Goal: Information Seeking & Learning: Understand process/instructions

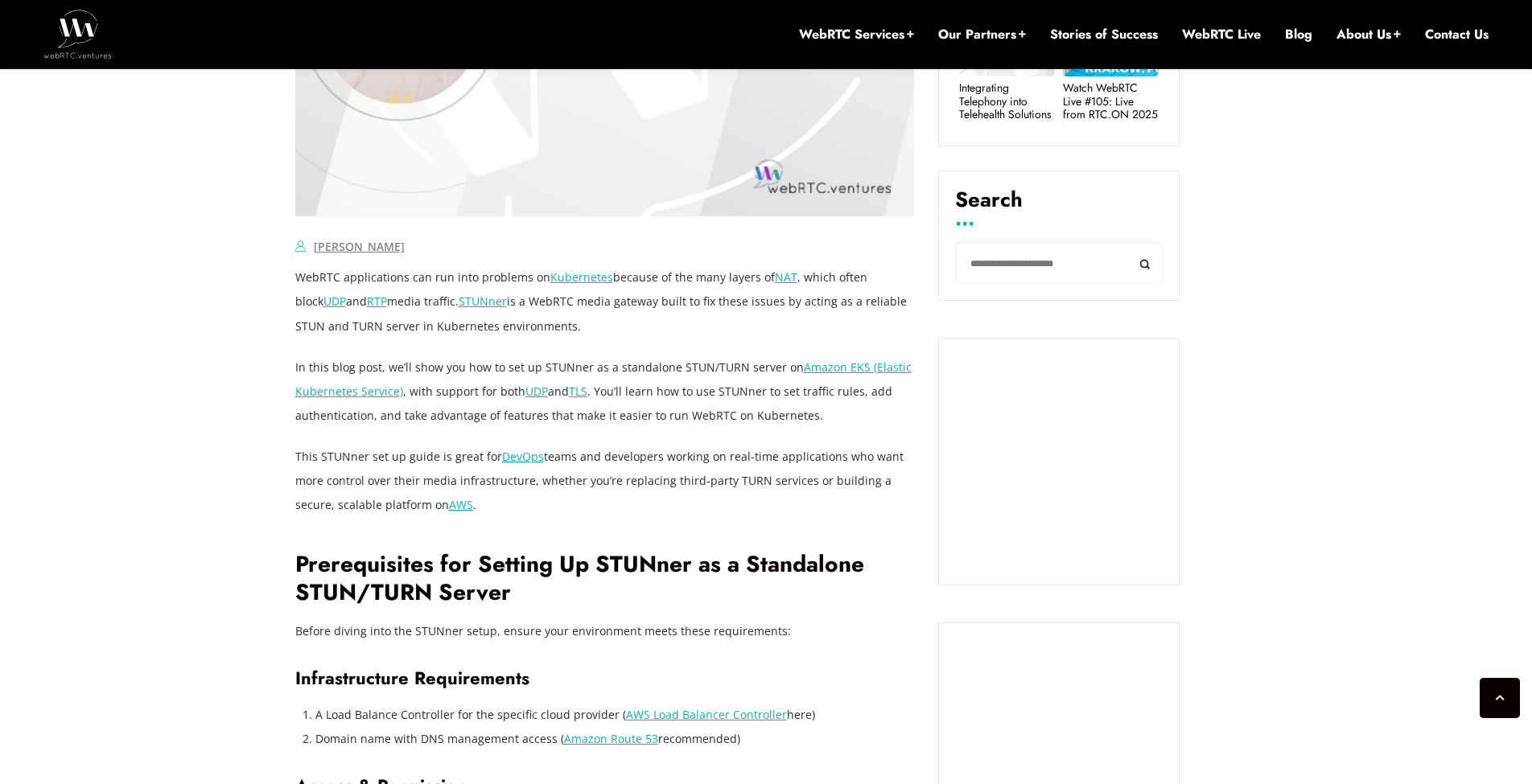
scroll to position [966, 0]
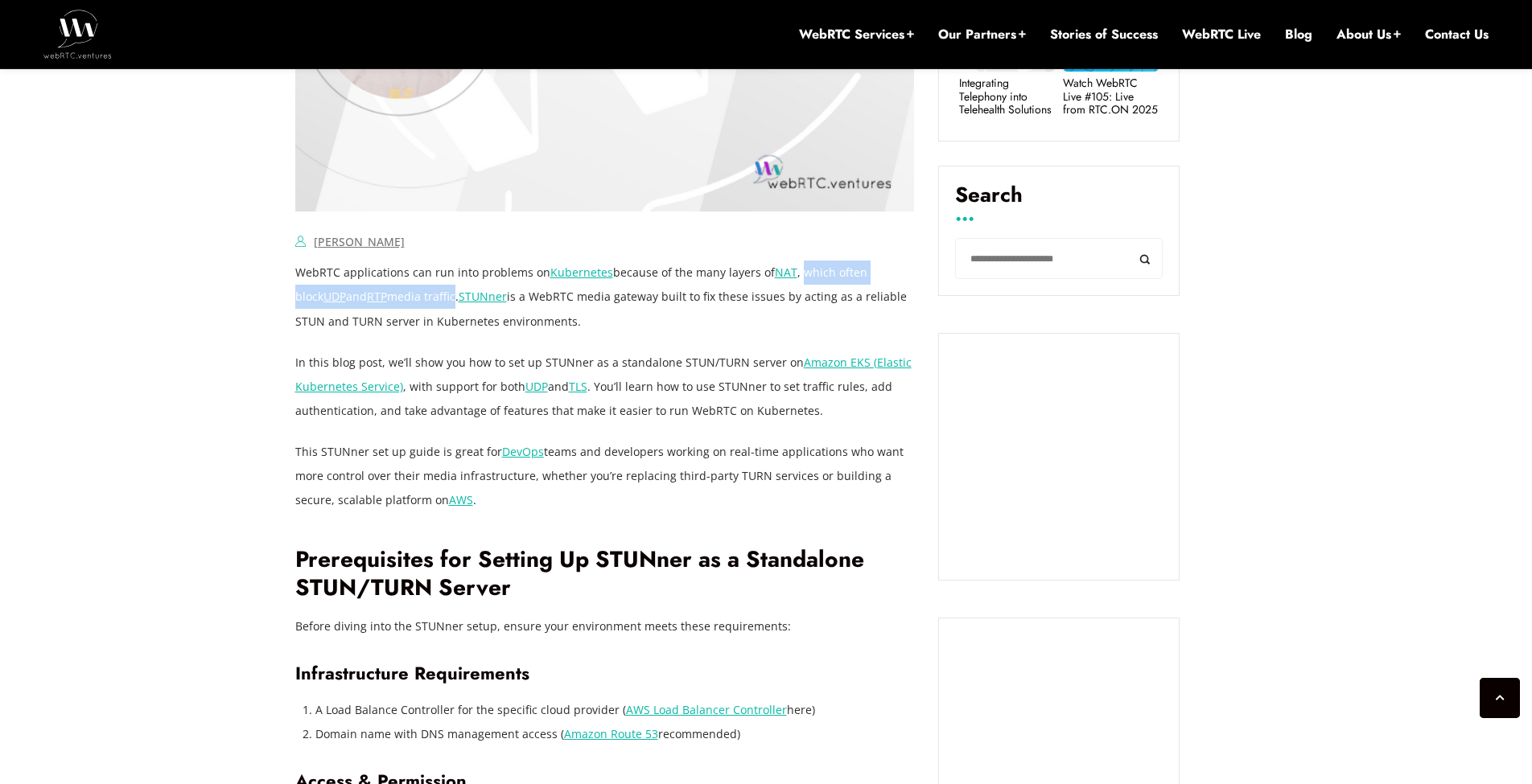
drag, startPoint x: 798, startPoint y: 273, endPoint x: 400, endPoint y: 307, distance: 399.4
click at [400, 307] on p "WebRTC applications can run into problems on Kubernetes because of the many lay…" at bounding box center [604, 297] width 619 height 73
click at [507, 299] on p "WebRTC applications can run into problems on Kubernetes because of the many lay…" at bounding box center [604, 297] width 619 height 73
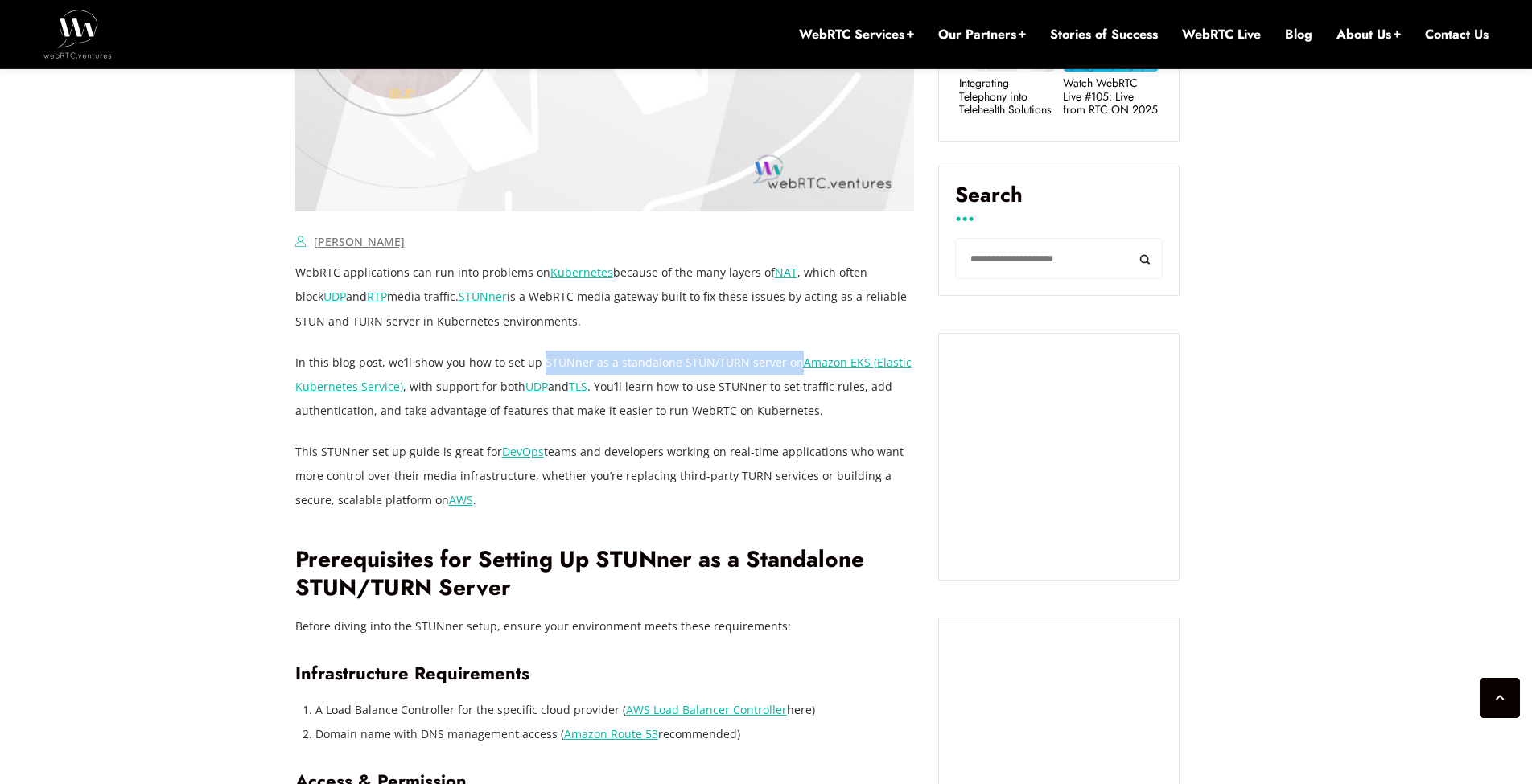
drag, startPoint x: 537, startPoint y: 362, endPoint x: 788, endPoint y: 362, distance: 251.0
click at [788, 362] on p "In this blog post, we’ll show you how to set up STUNner as a standalone STUN/TU…" at bounding box center [604, 387] width 619 height 73
drag, startPoint x: 407, startPoint y: 389, endPoint x: 516, endPoint y: 387, distance: 109.0
click at [516, 387] on p "In this blog post, we’ll show you how to set up STUNner as a standalone STUN/TU…" at bounding box center [604, 387] width 619 height 73
click at [626, 397] on p "In this blog post, we’ll show you how to set up STUNner as a standalone STUN/TU…" at bounding box center [604, 387] width 619 height 73
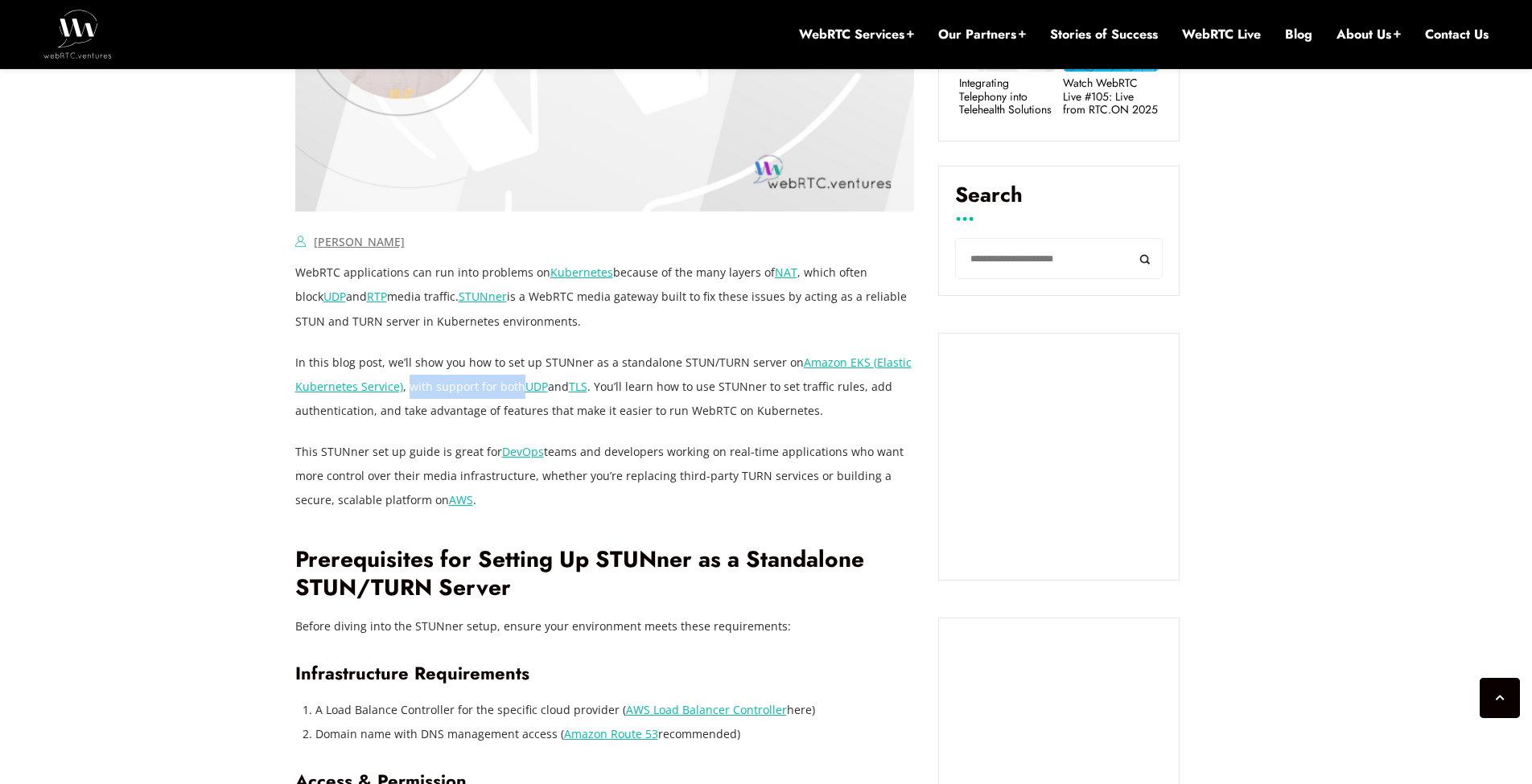
drag, startPoint x: 515, startPoint y: 384, endPoint x: 406, endPoint y: 390, distance: 109.2
click at [406, 390] on p "In this blog post, we’ll show you how to set up STUNner as a standalone STUN/TU…" at bounding box center [604, 387] width 619 height 73
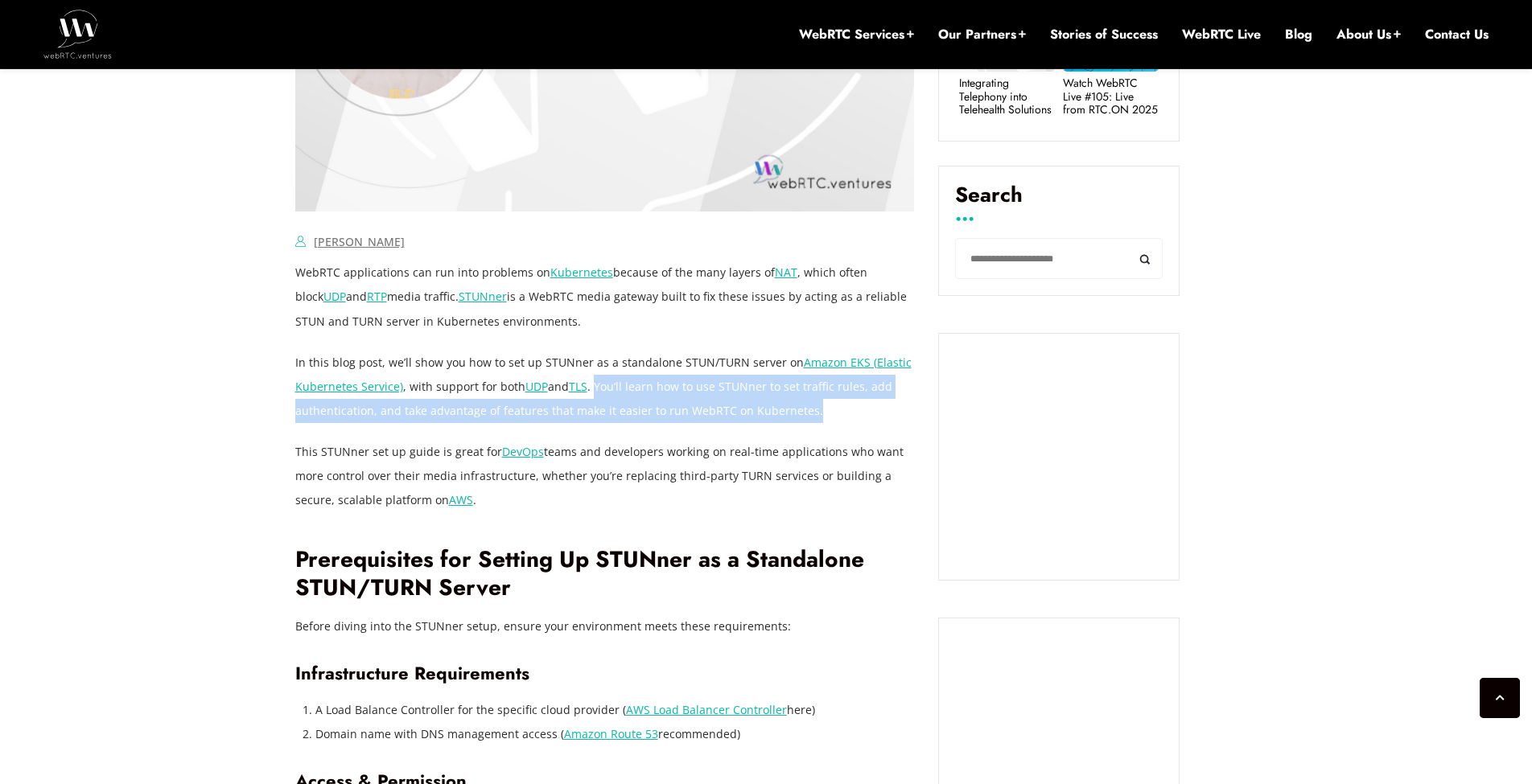
drag, startPoint x: 596, startPoint y: 386, endPoint x: 810, endPoint y: 412, distance: 215.6
click at [810, 412] on p "In this blog post, we’ll show you how to set up STUNner as a standalone STUN/TU…" at bounding box center [604, 387] width 619 height 73
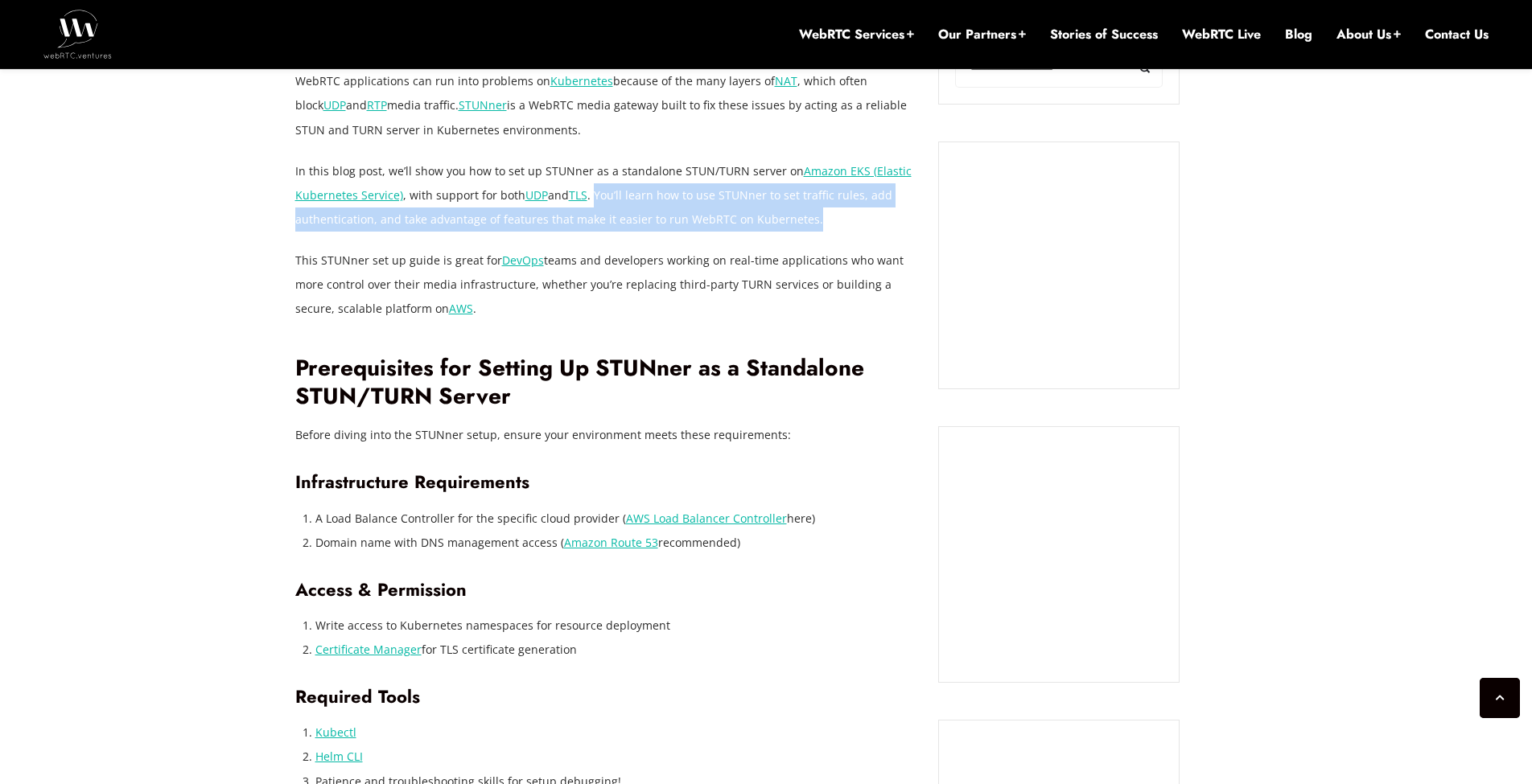
scroll to position [1158, 0]
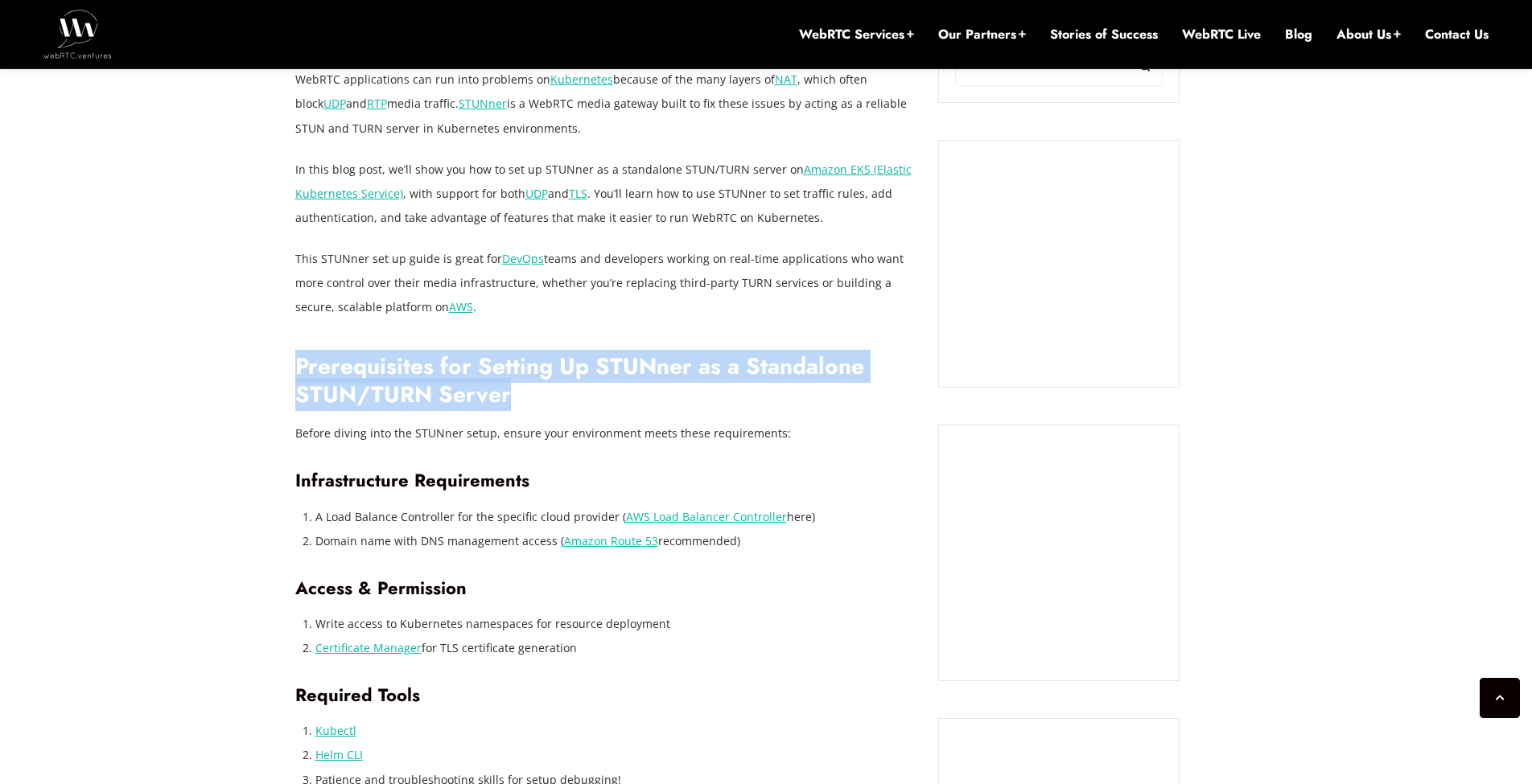
drag, startPoint x: 297, startPoint y: 362, endPoint x: 510, endPoint y: 405, distance: 217.3
click at [510, 405] on h2 "Prerequisites for Setting Up STUNner as a Standalone STUN/TURN Server" at bounding box center [604, 381] width 619 height 56
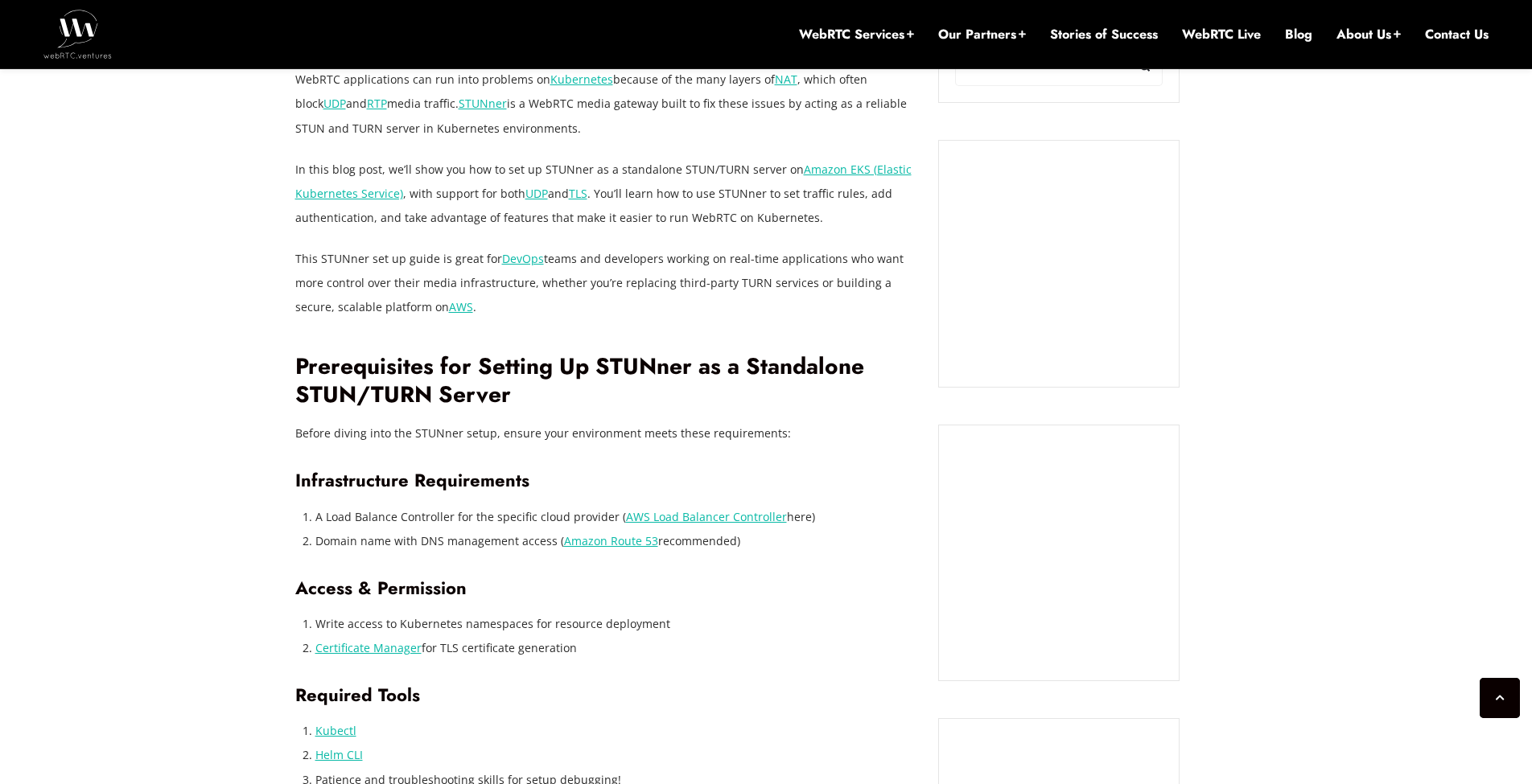
click at [434, 437] on p "Before diving into the STUNner setup, ensure your environment meets these requi…" at bounding box center [604, 433] width 619 height 24
drag, startPoint x: 299, startPoint y: 434, endPoint x: 760, endPoint y: 439, distance: 461.0
click at [760, 439] on p "Before diving into the STUNner setup, ensure your environment meets these requi…" at bounding box center [604, 433] width 619 height 24
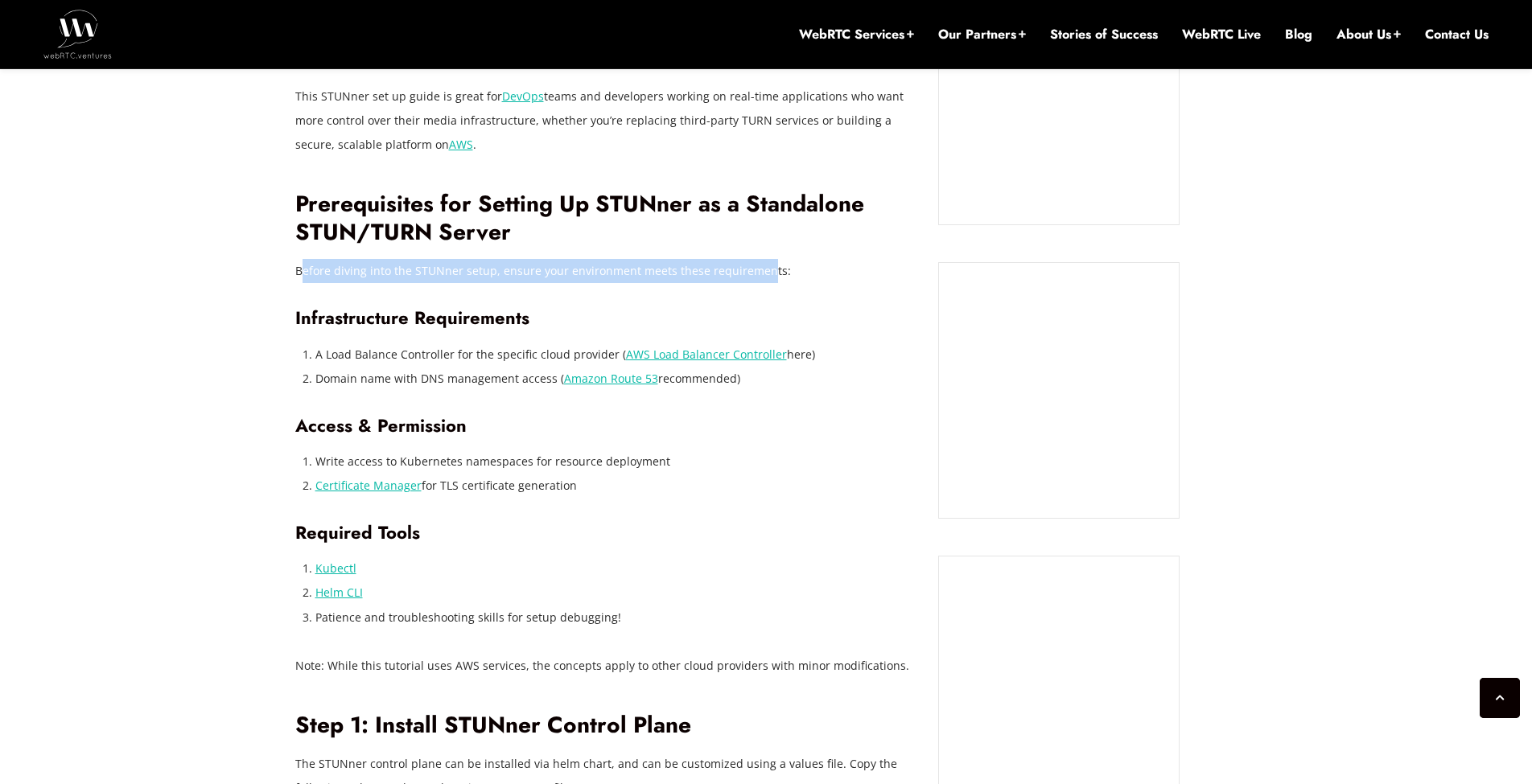
scroll to position [1352, 0]
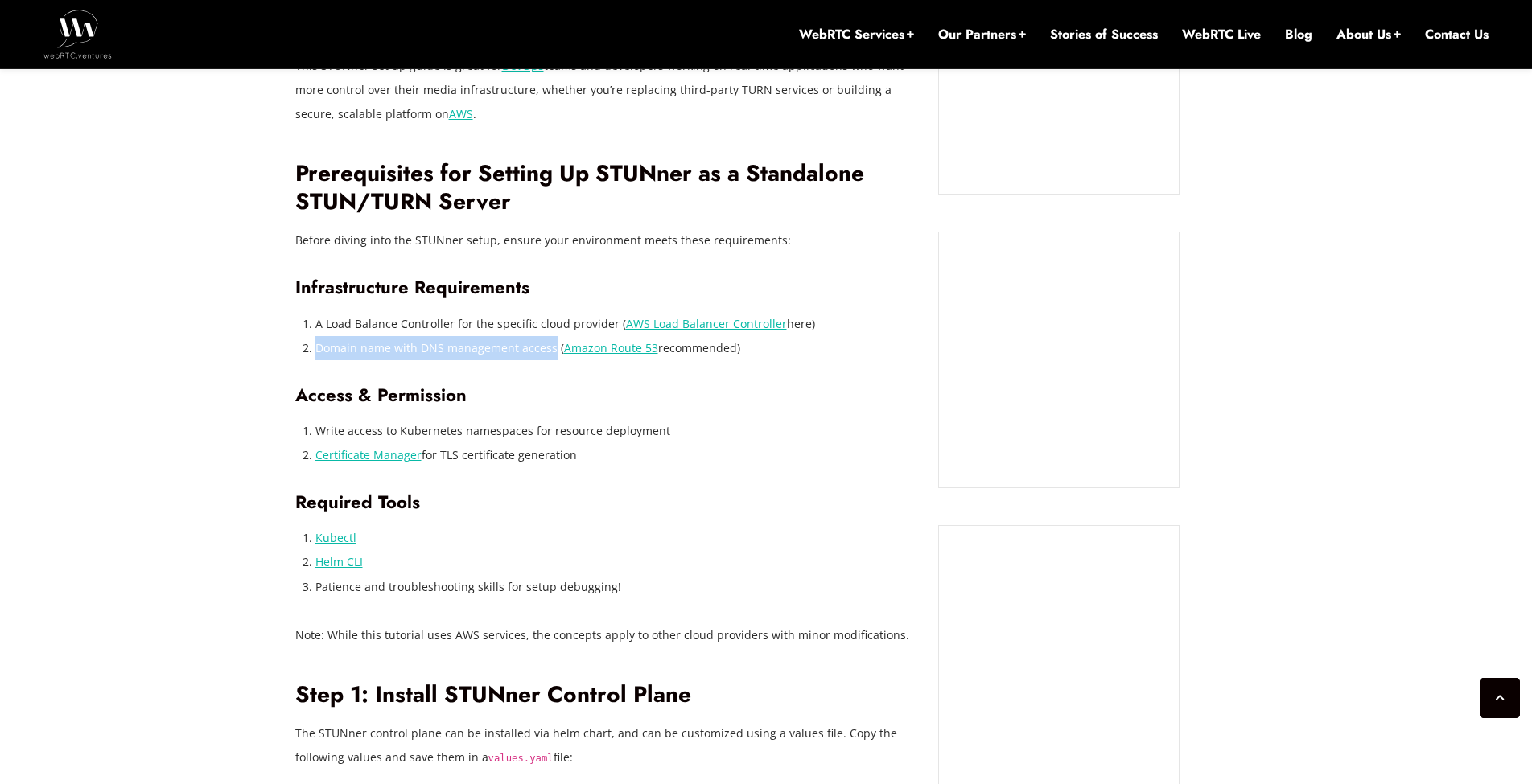
drag, startPoint x: 316, startPoint y: 348, endPoint x: 548, endPoint y: 356, distance: 232.1
click at [548, 356] on li "Domain name with DNS management access ( Amazon Route 53 recommended)" at bounding box center [614, 348] width 599 height 24
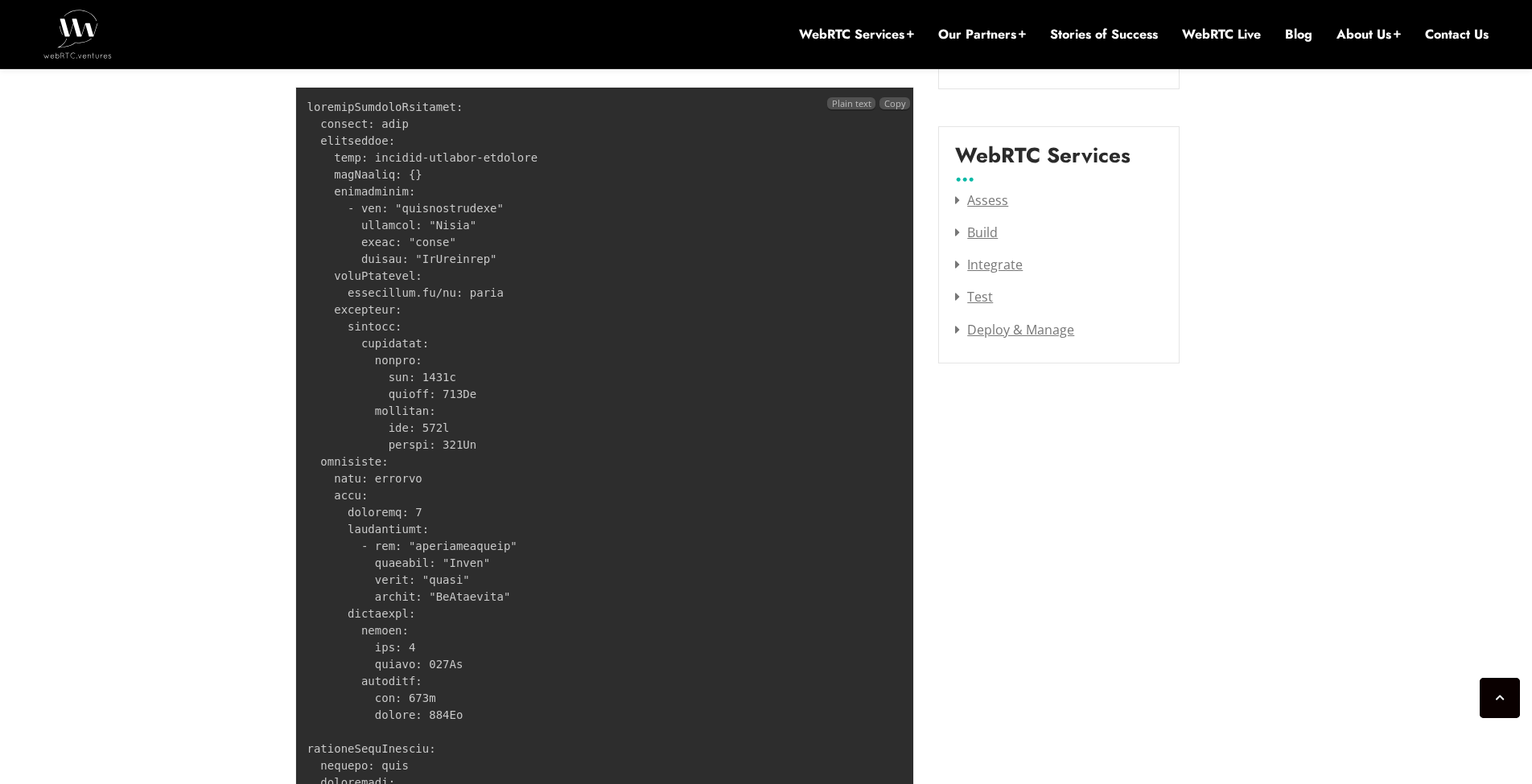
scroll to position [2027, 0]
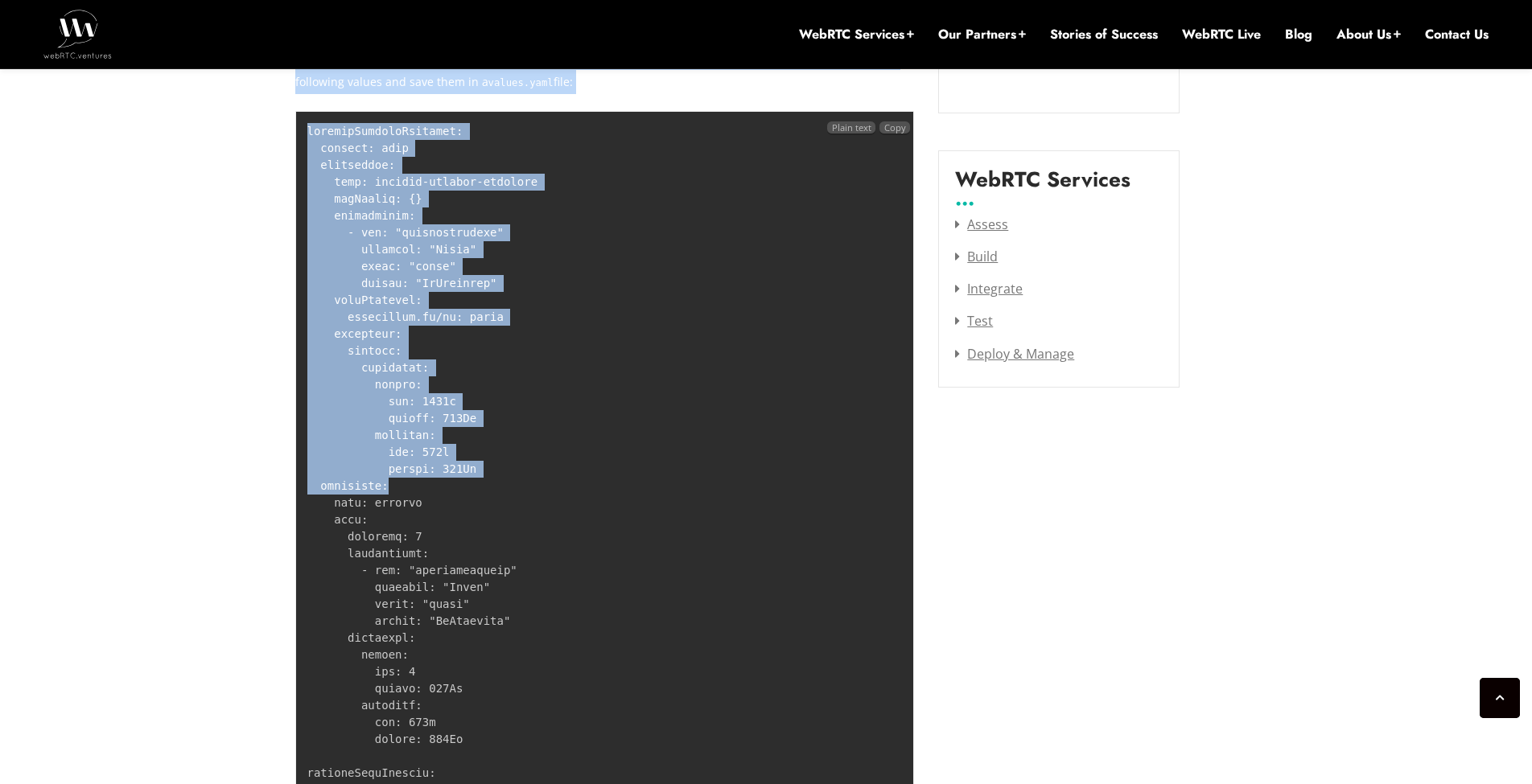
drag, startPoint x: 391, startPoint y: 491, endPoint x: 294, endPoint y: 173, distance: 332.5
click at [354, 155] on code at bounding box center [423, 612] width 231 height 976
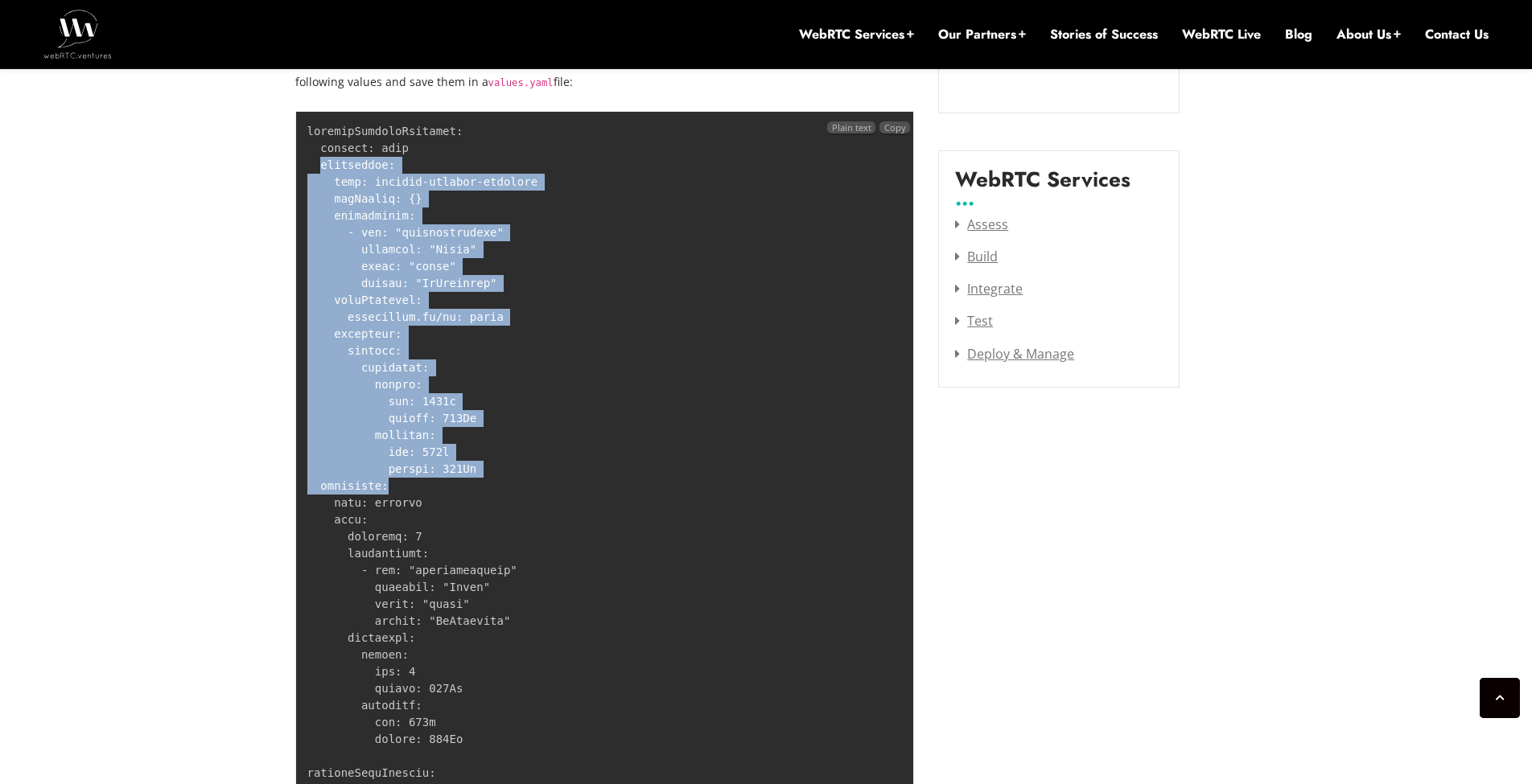
drag, startPoint x: 313, startPoint y: 165, endPoint x: 421, endPoint y: 495, distance: 347.2
click at [421, 495] on pre at bounding box center [604, 612] width 619 height 1004
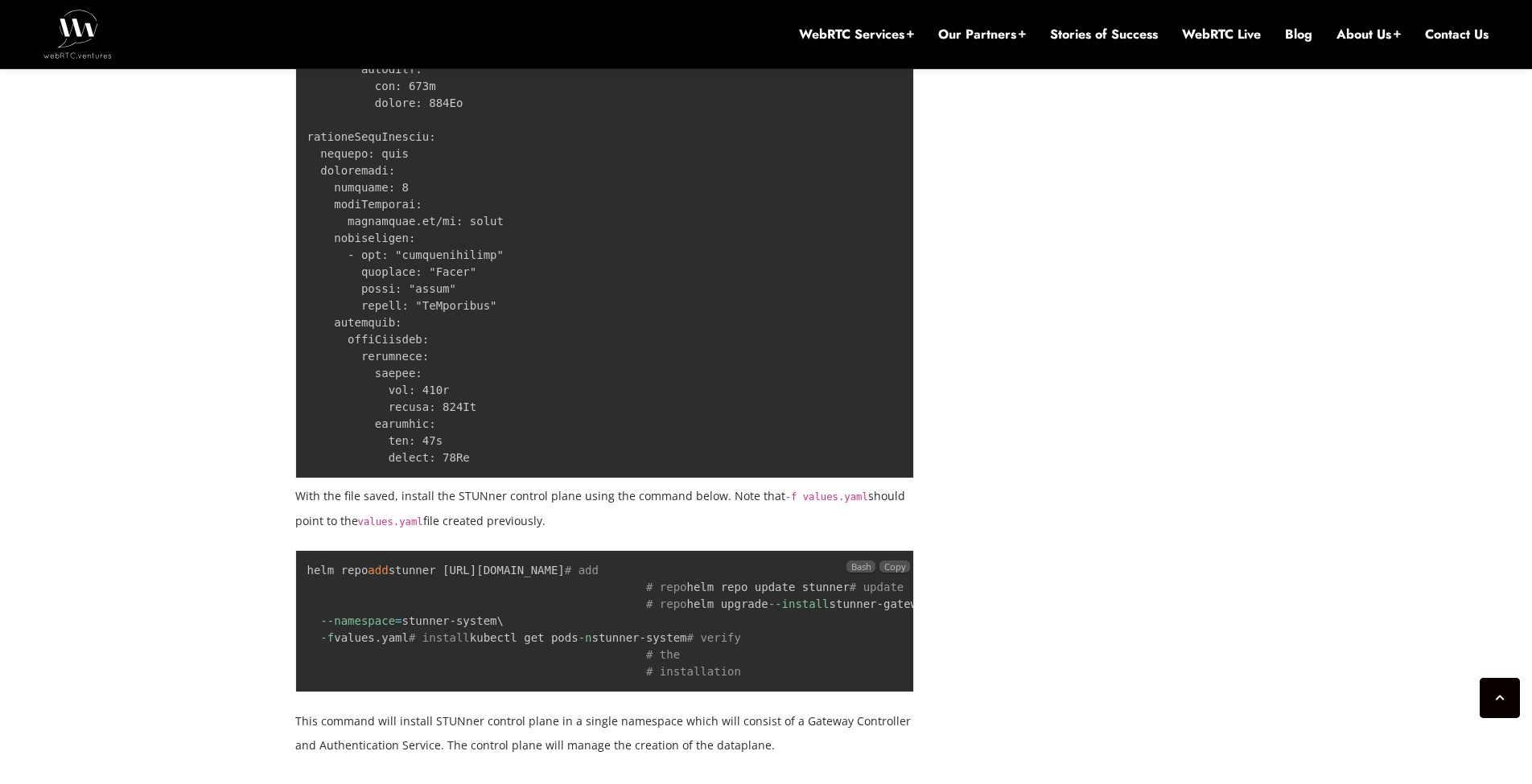
scroll to position [2800, 0]
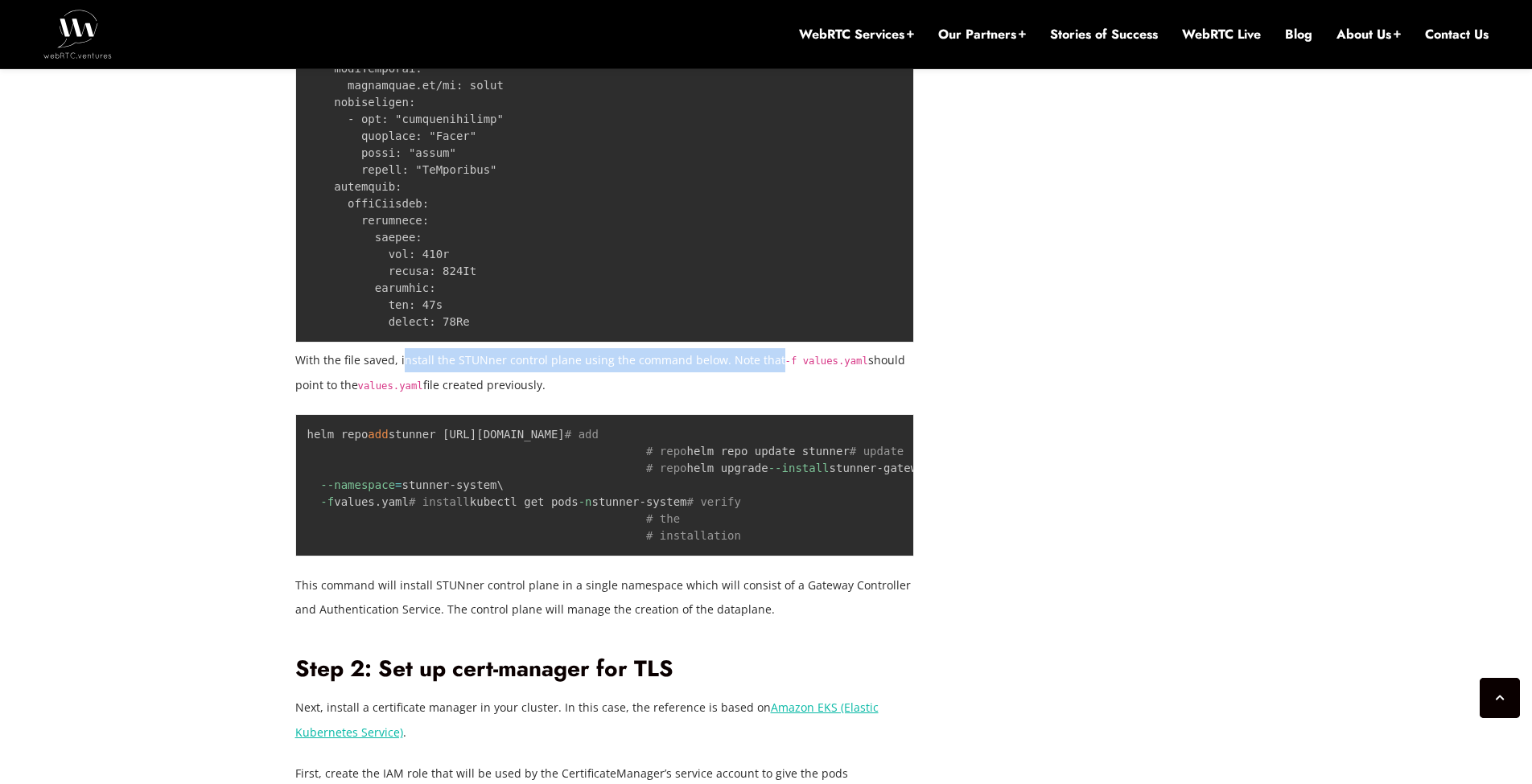
drag, startPoint x: 399, startPoint y: 359, endPoint x: 766, endPoint y: 362, distance: 367.0
click at [766, 362] on p "With the file saved, install the STUNner control plane using the command below.…" at bounding box center [604, 372] width 619 height 48
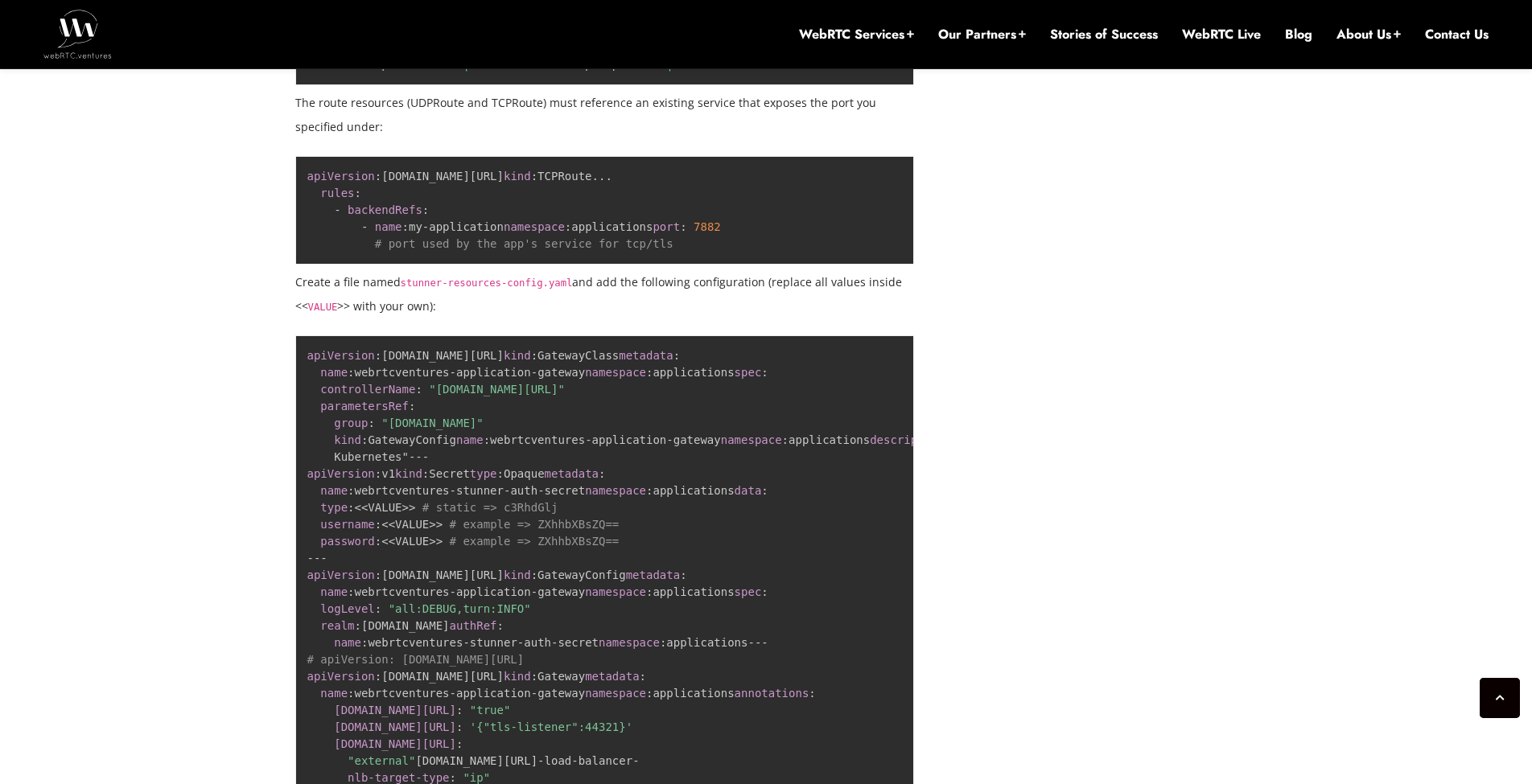
scroll to position [7529, 0]
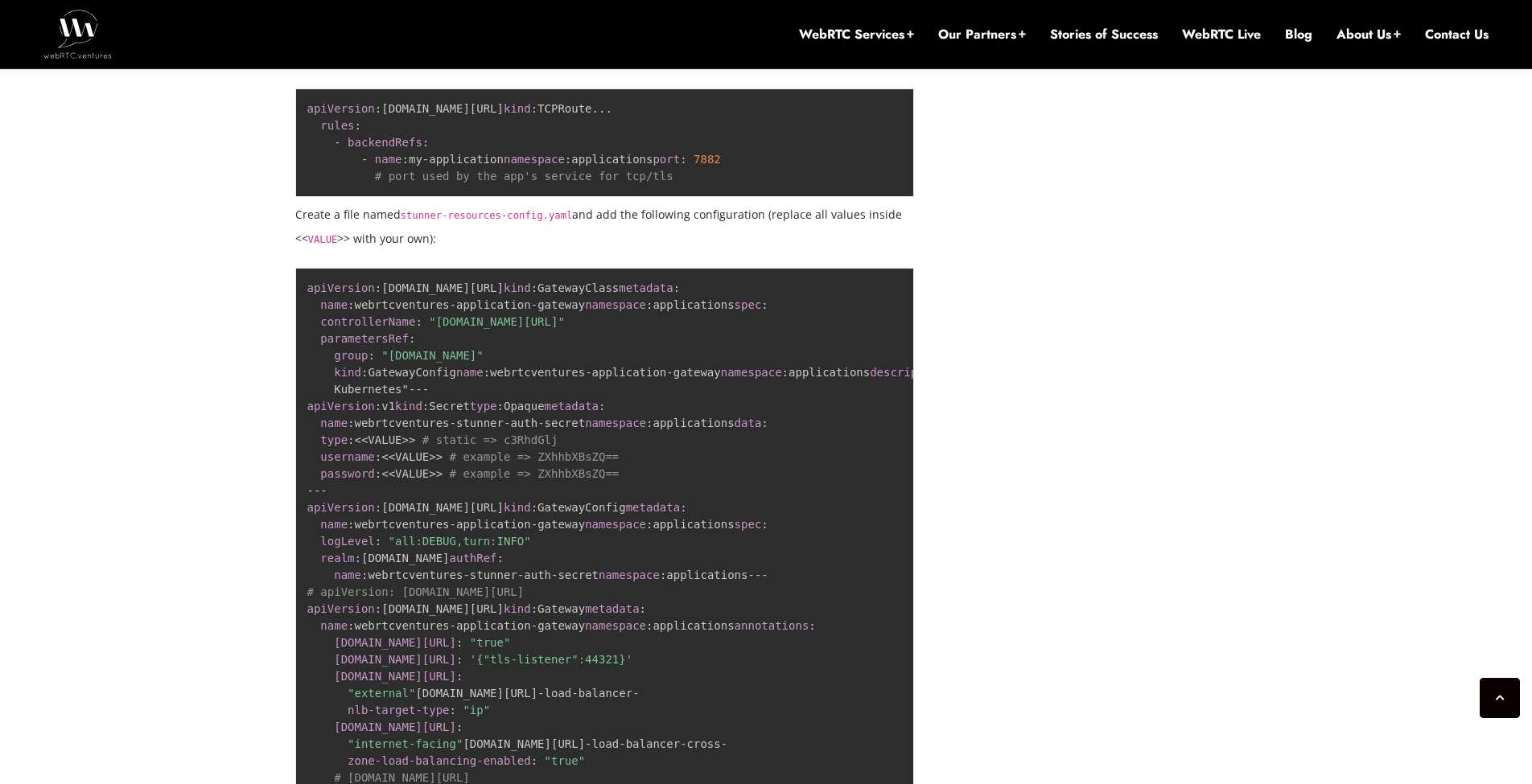
drag, startPoint x: 318, startPoint y: 456, endPoint x: 879, endPoint y: 473, distance: 561.3
click at [879, 72] on p "The route resources (UDPRoute and TCPRoute) must reference an existing service …" at bounding box center [604, 47] width 619 height 48
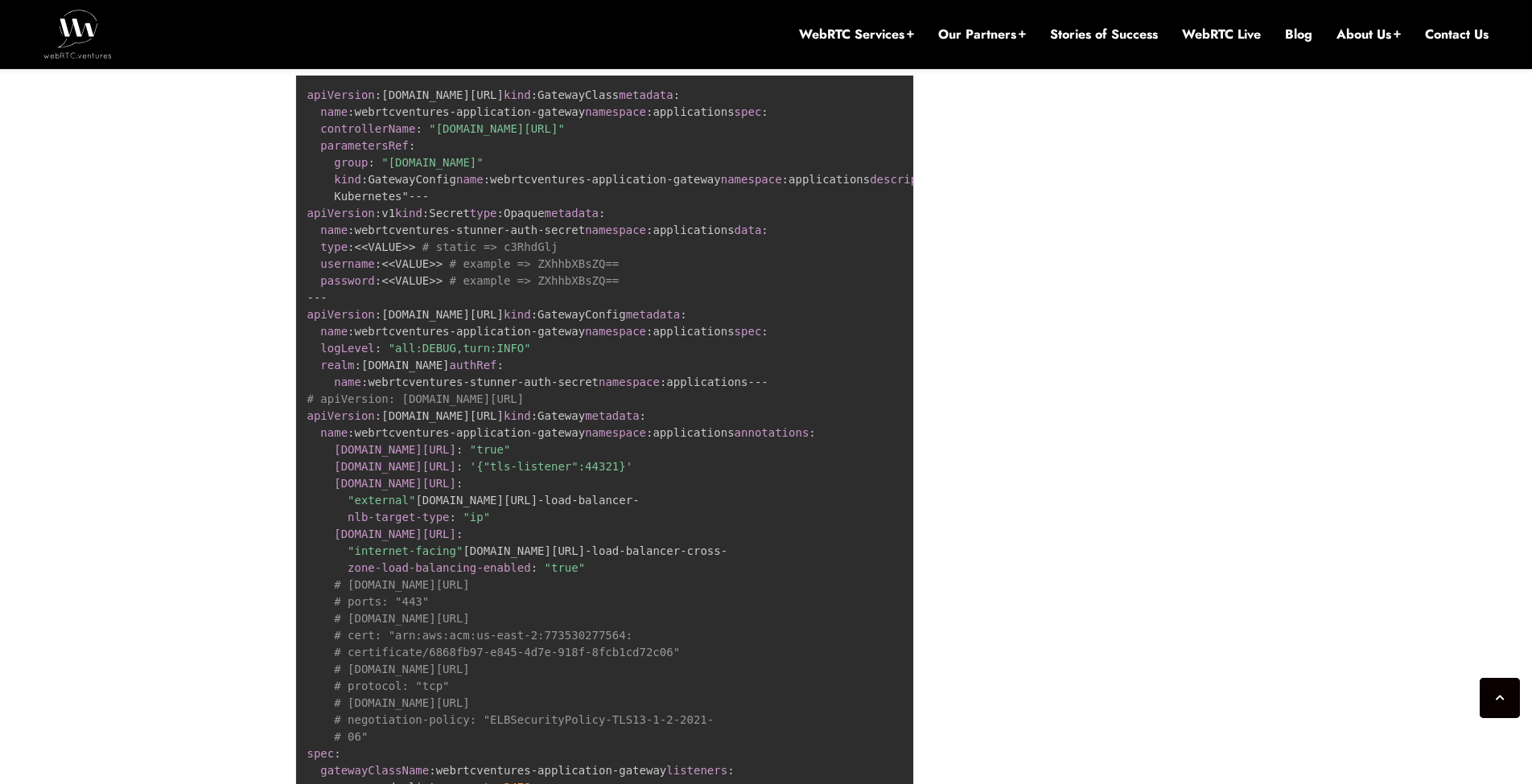
drag, startPoint x: 340, startPoint y: 511, endPoint x: 781, endPoint y: 533, distance: 441.5
click at [781, 58] on p "Create a file named stunner-resources-config.yaml and add the following configu…" at bounding box center [604, 33] width 619 height 48
click at [762, 58] on p "Create a file named stunner-resources-config.yaml and add the following configu…" at bounding box center [604, 33] width 619 height 48
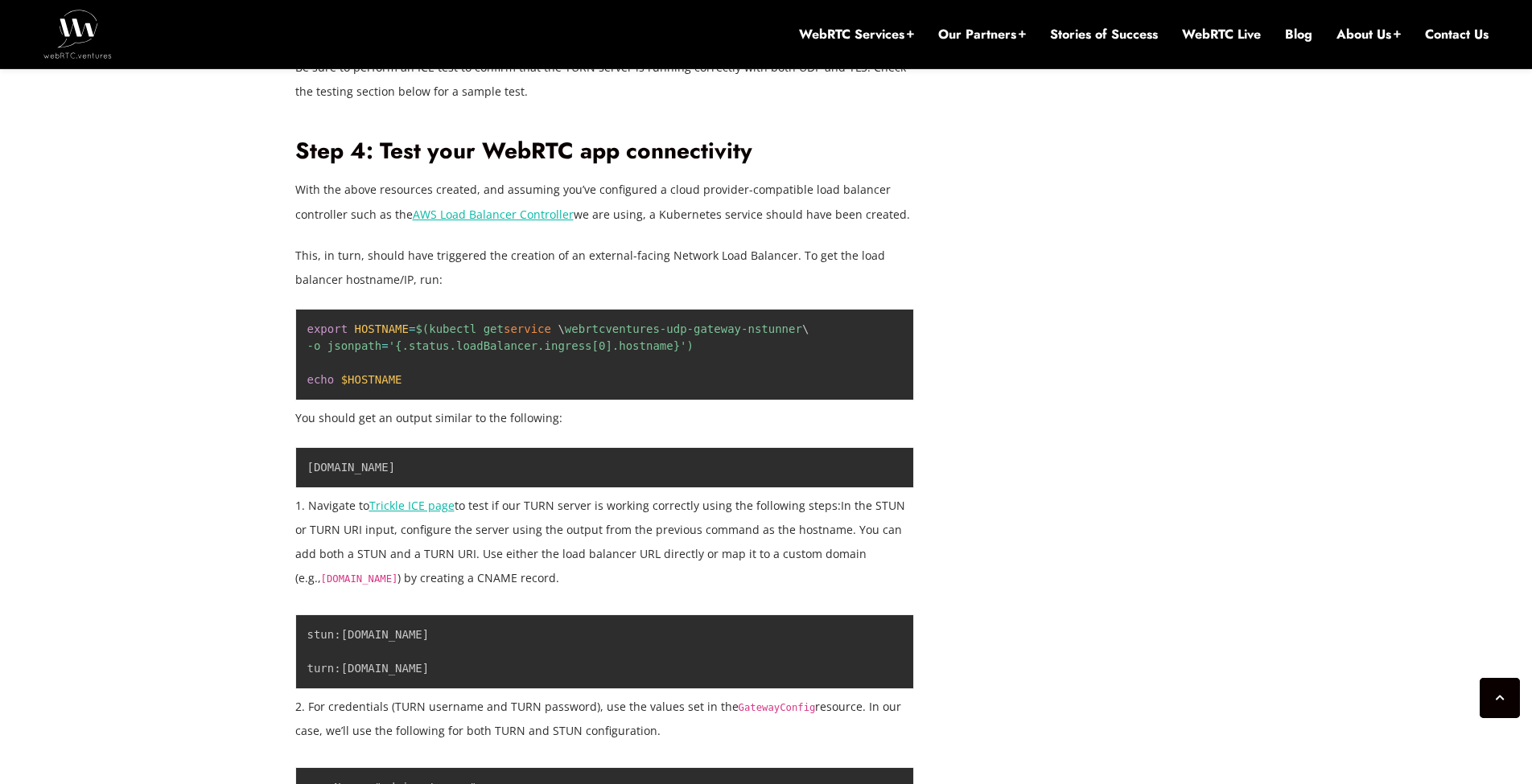
scroll to position [9267, 0]
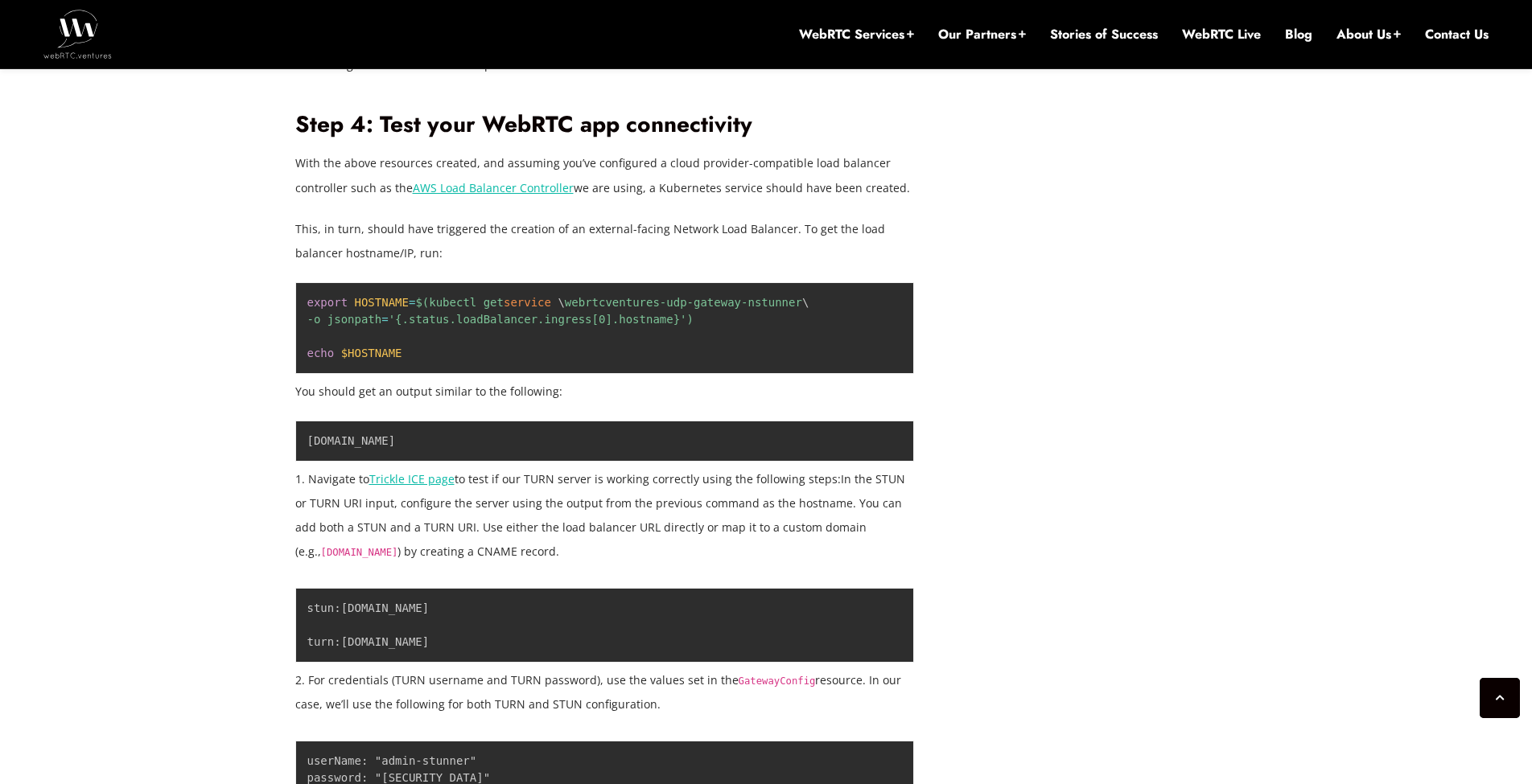
drag, startPoint x: 445, startPoint y: 219, endPoint x: 638, endPoint y: 216, distance: 193.0
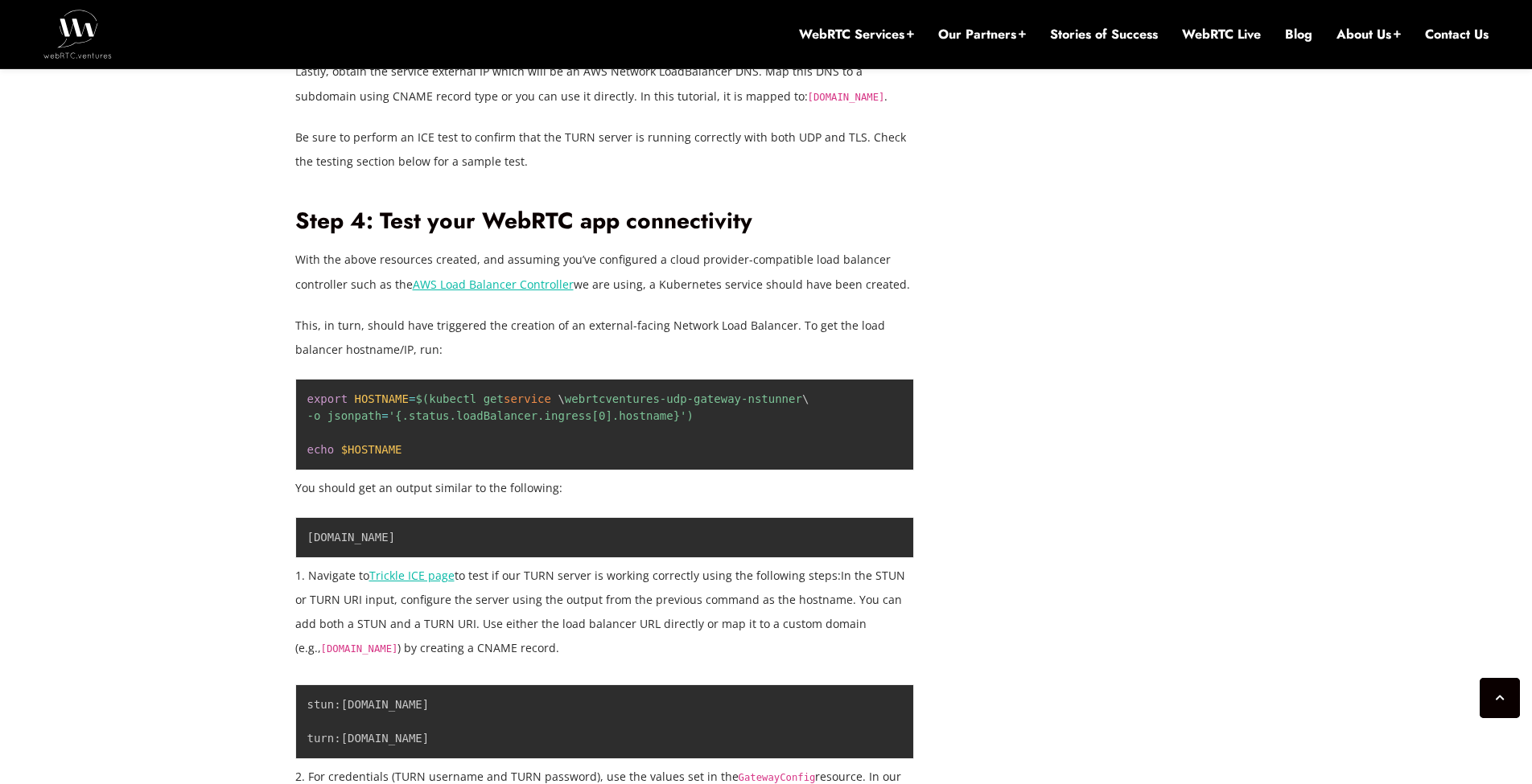
drag, startPoint x: 381, startPoint y: 365, endPoint x: 311, endPoint y: 265, distance: 122.1
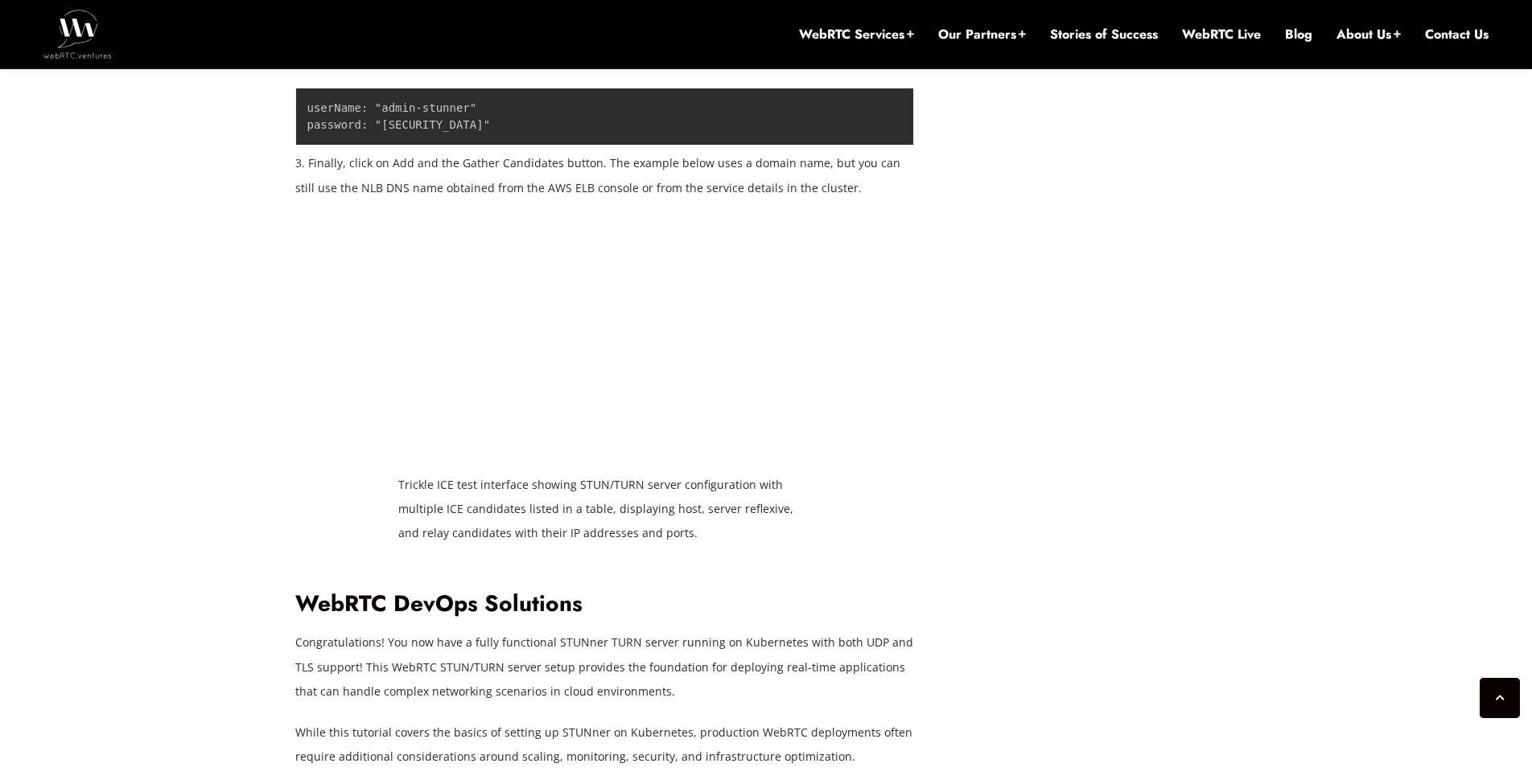
scroll to position [9943, 0]
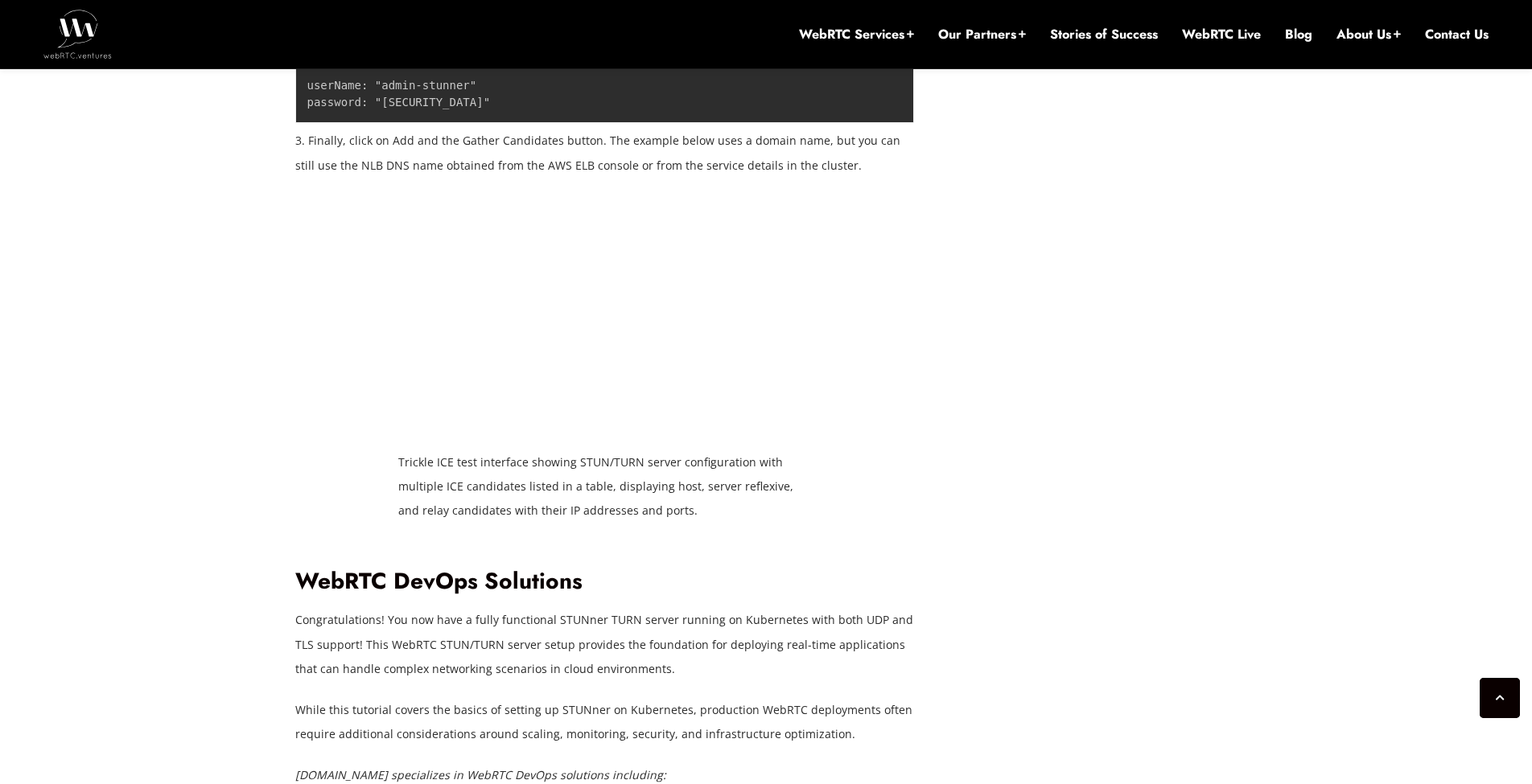
drag, startPoint x: 450, startPoint y: 476, endPoint x: 685, endPoint y: 461, distance: 235.5
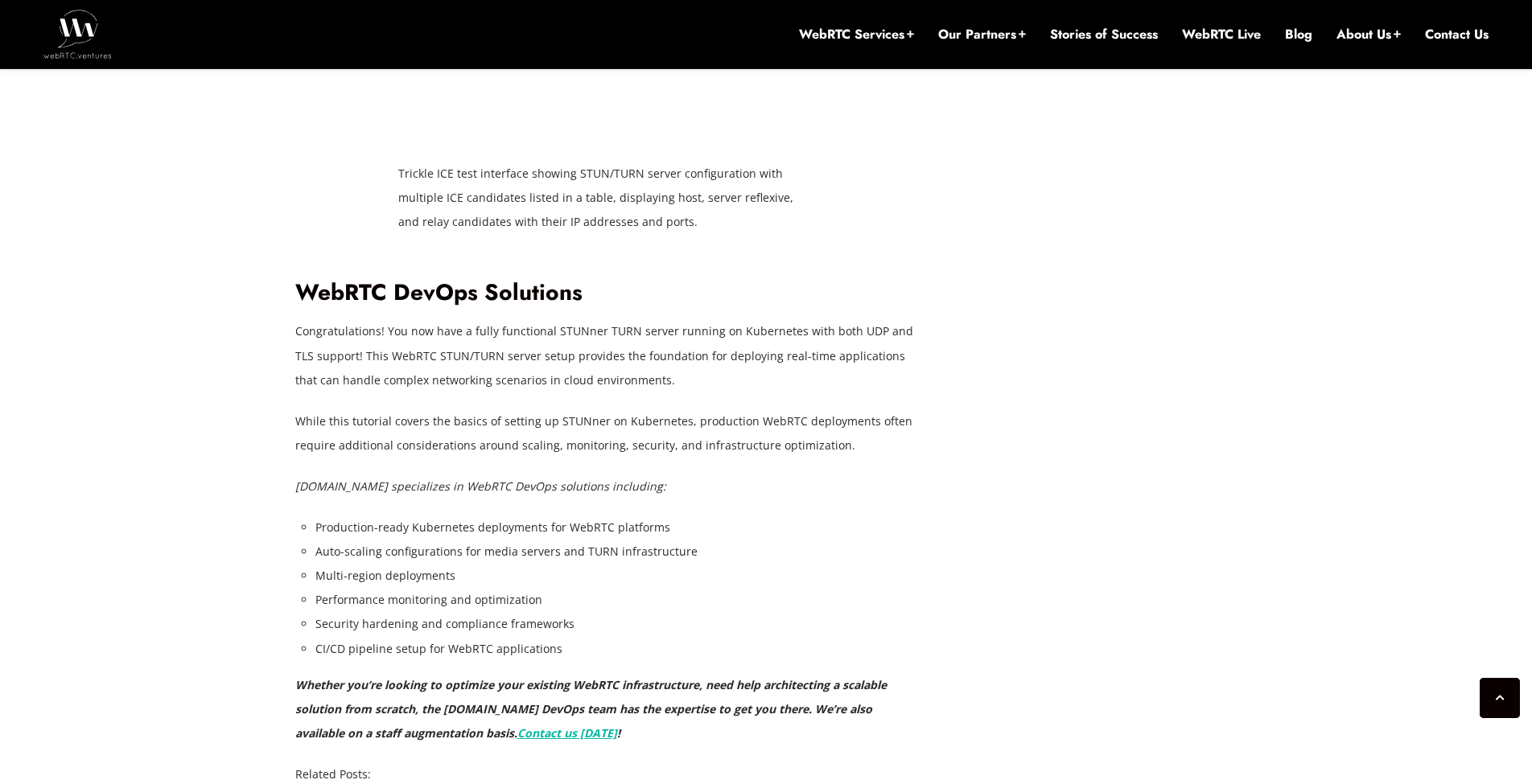
scroll to position [10232, 0]
drag, startPoint x: 328, startPoint y: 381, endPoint x: 673, endPoint y: 374, distance: 345.1
drag, startPoint x: 336, startPoint y: 421, endPoint x: 510, endPoint y: 454, distance: 177.1
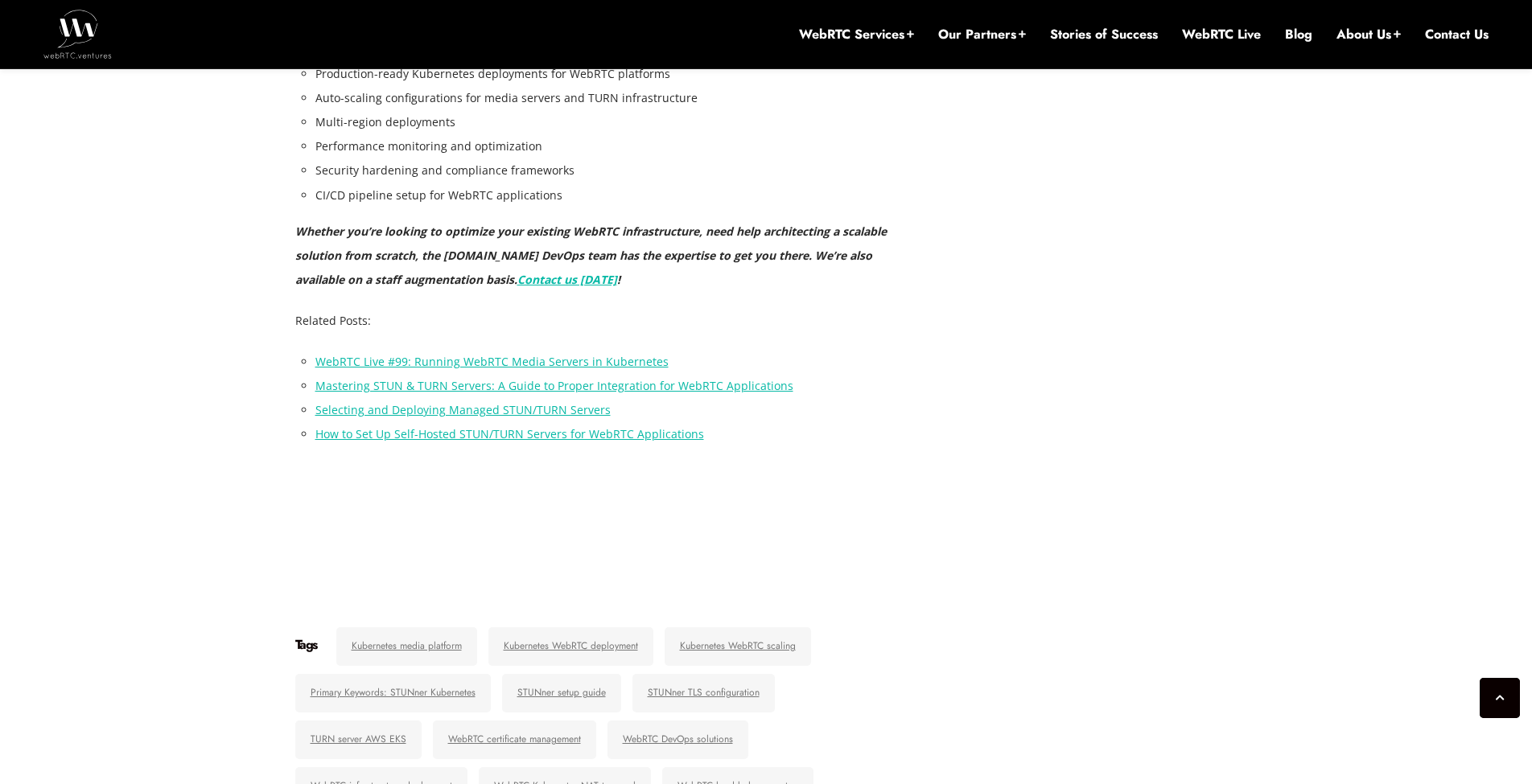
scroll to position [10715, 0]
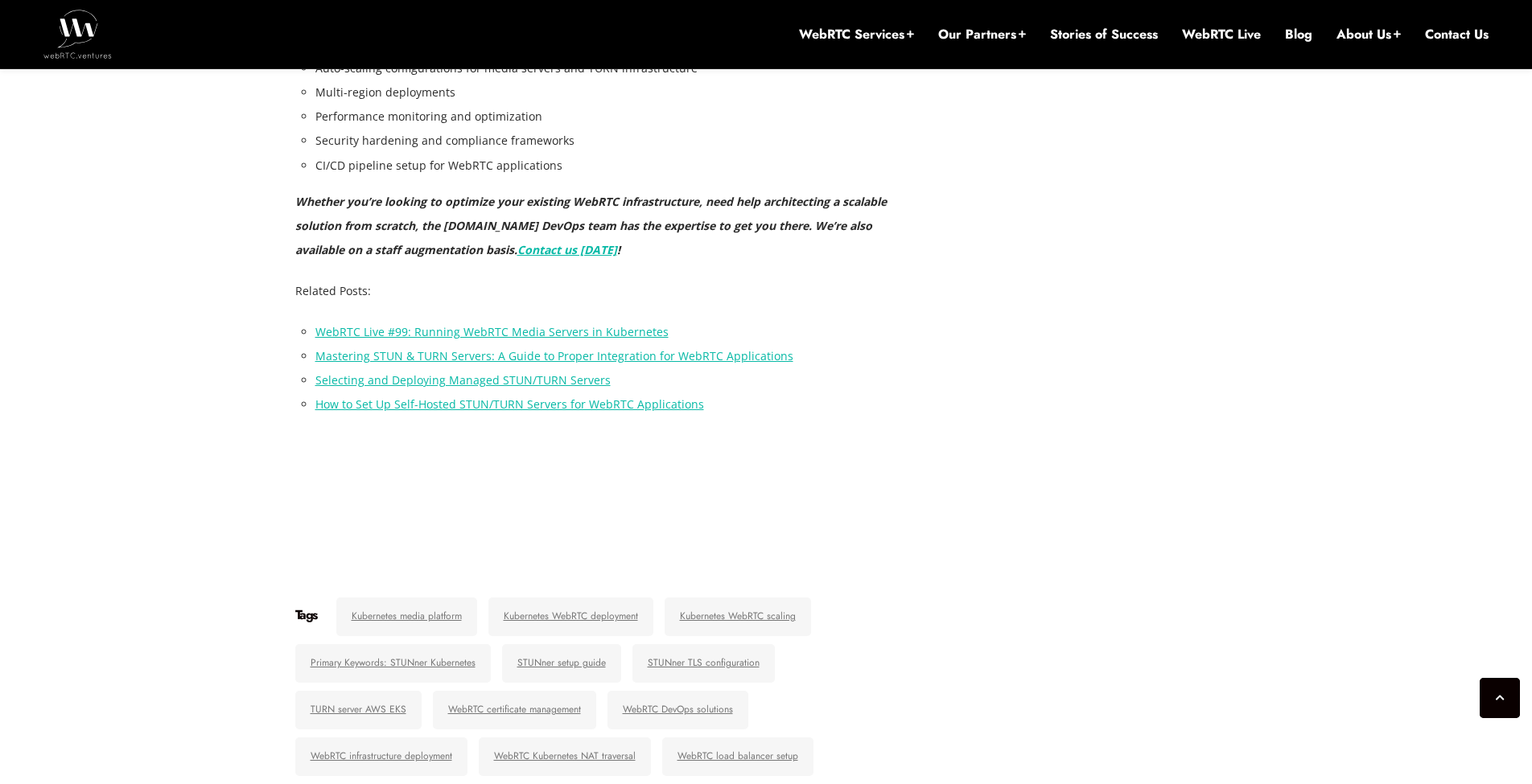
drag, startPoint x: 828, startPoint y: 391, endPoint x: 859, endPoint y: 447, distance: 64.0
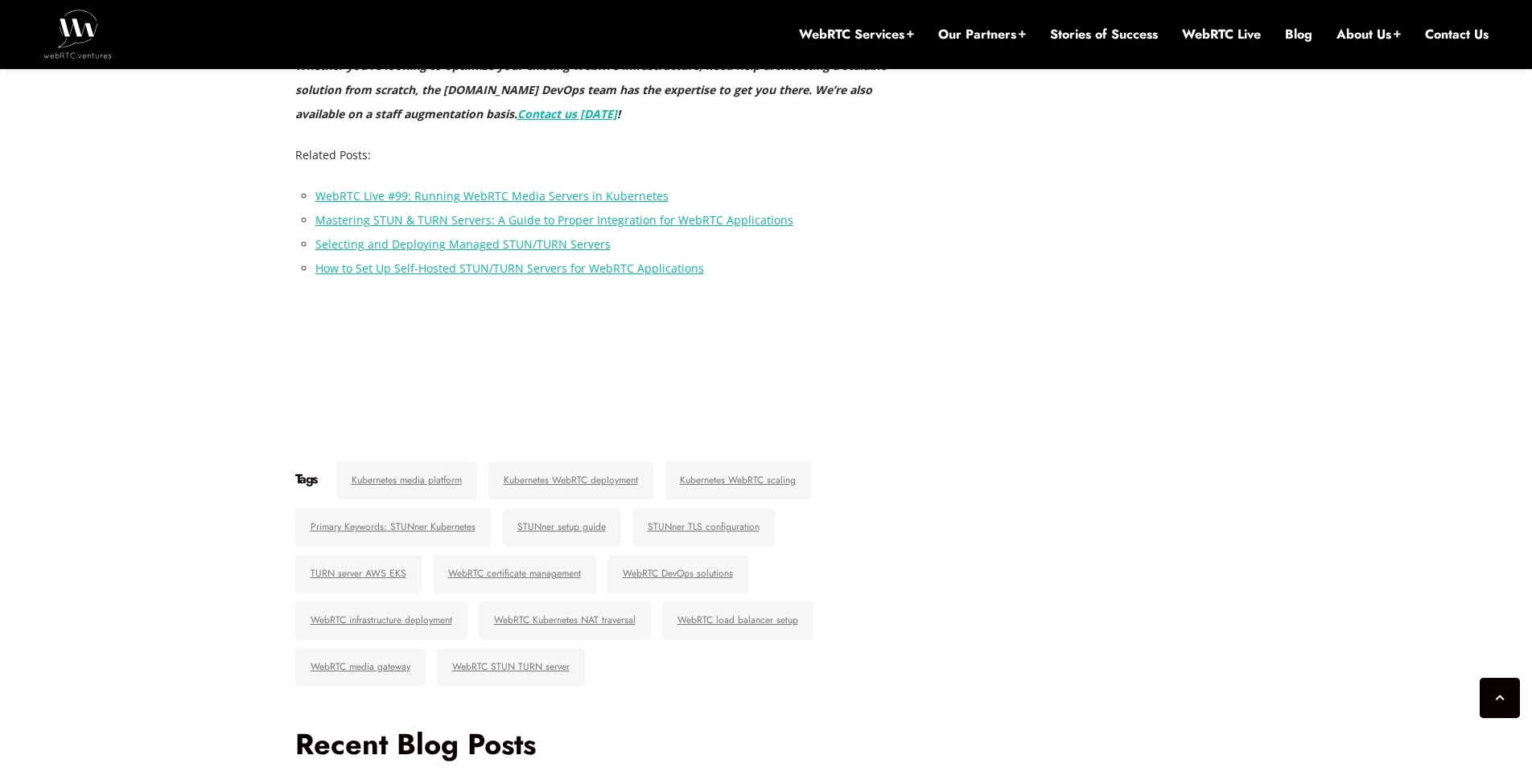
scroll to position [10908, 0]
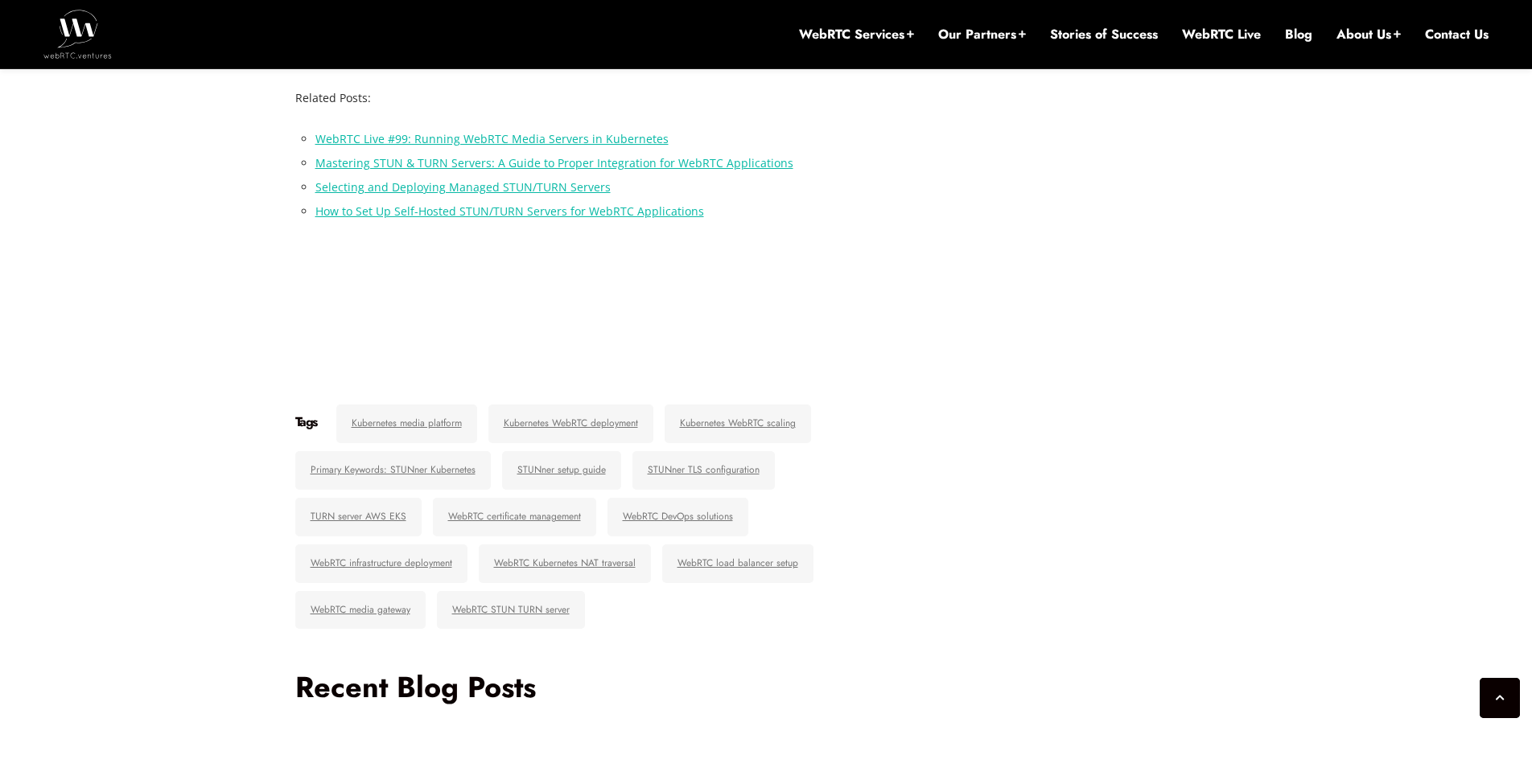
drag, startPoint x: 412, startPoint y: 428, endPoint x: 619, endPoint y: 427, distance: 207.0
drag, startPoint x: 346, startPoint y: 542, endPoint x: 509, endPoint y: 547, distance: 163.1
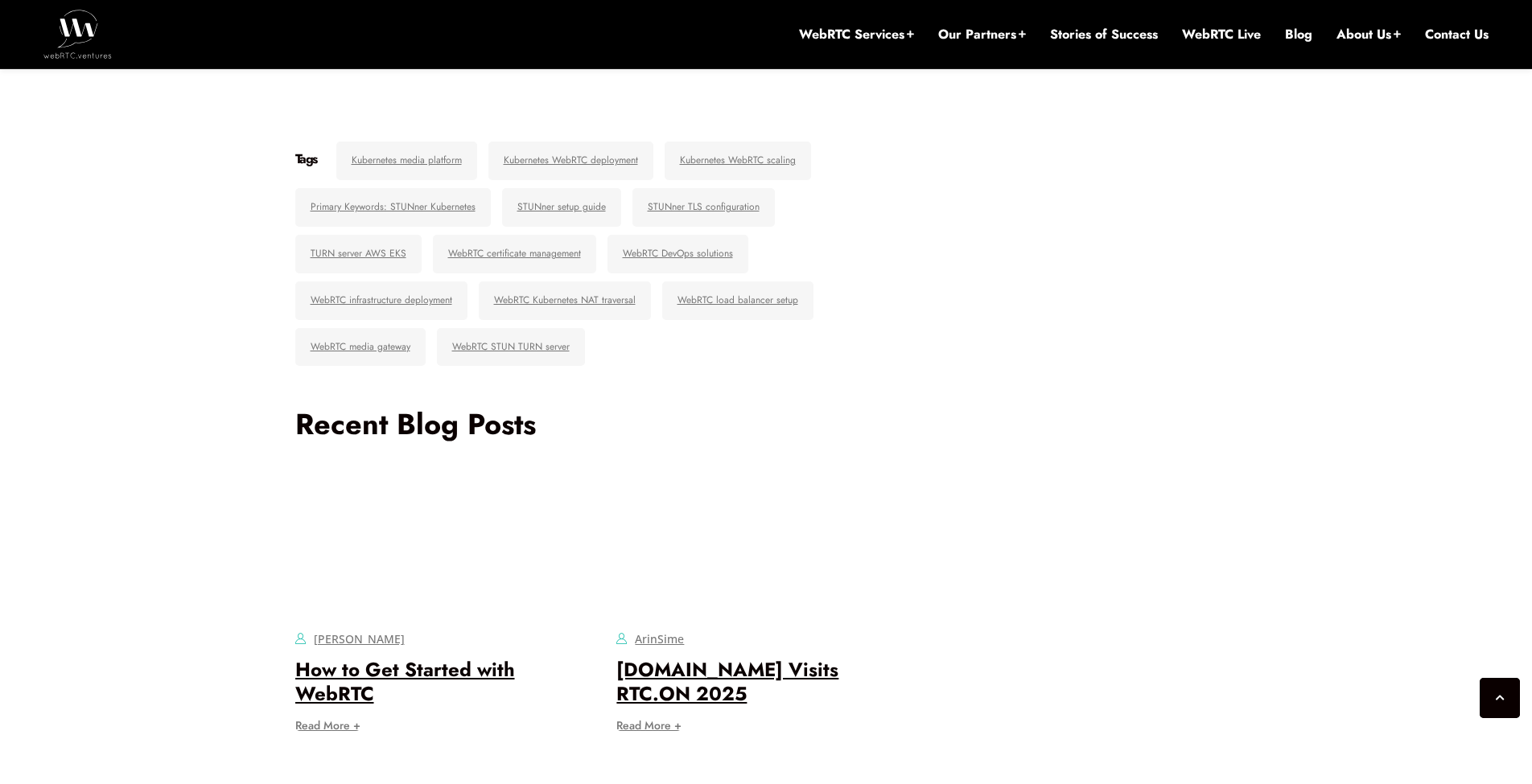
scroll to position [11197, 0]
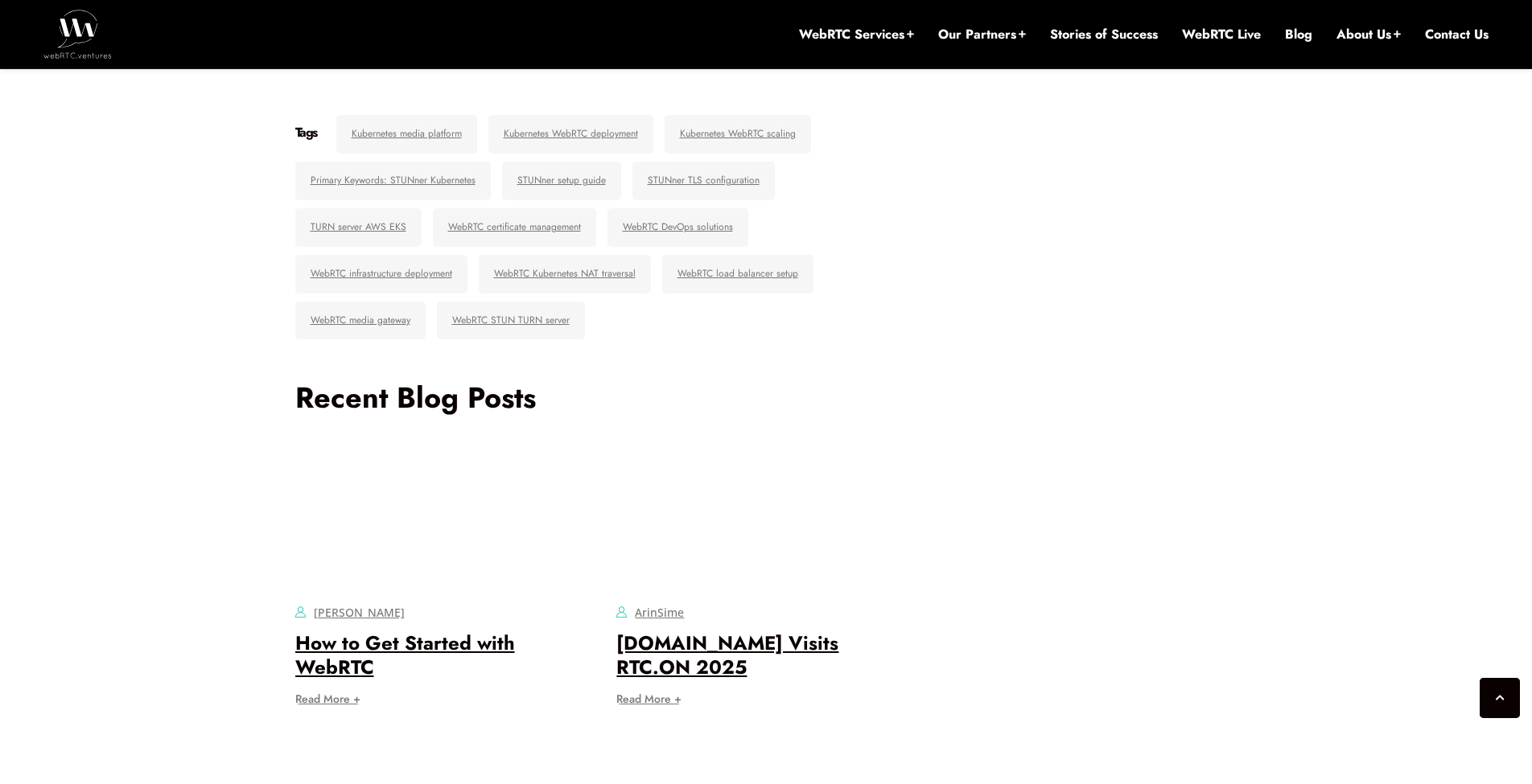
drag, startPoint x: 595, startPoint y: 250, endPoint x: 600, endPoint y: 286, distance: 36.3
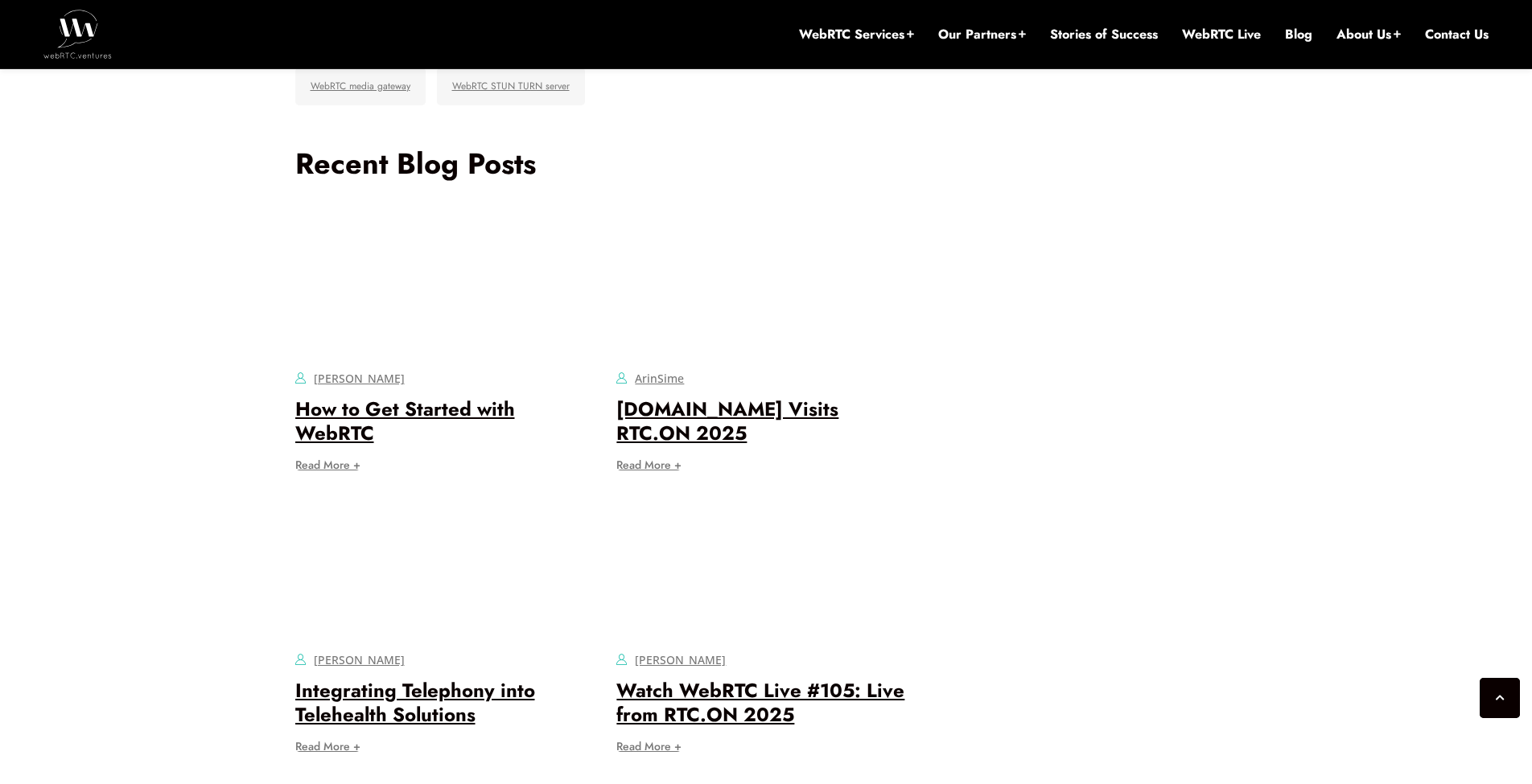
scroll to position [11487, 0]
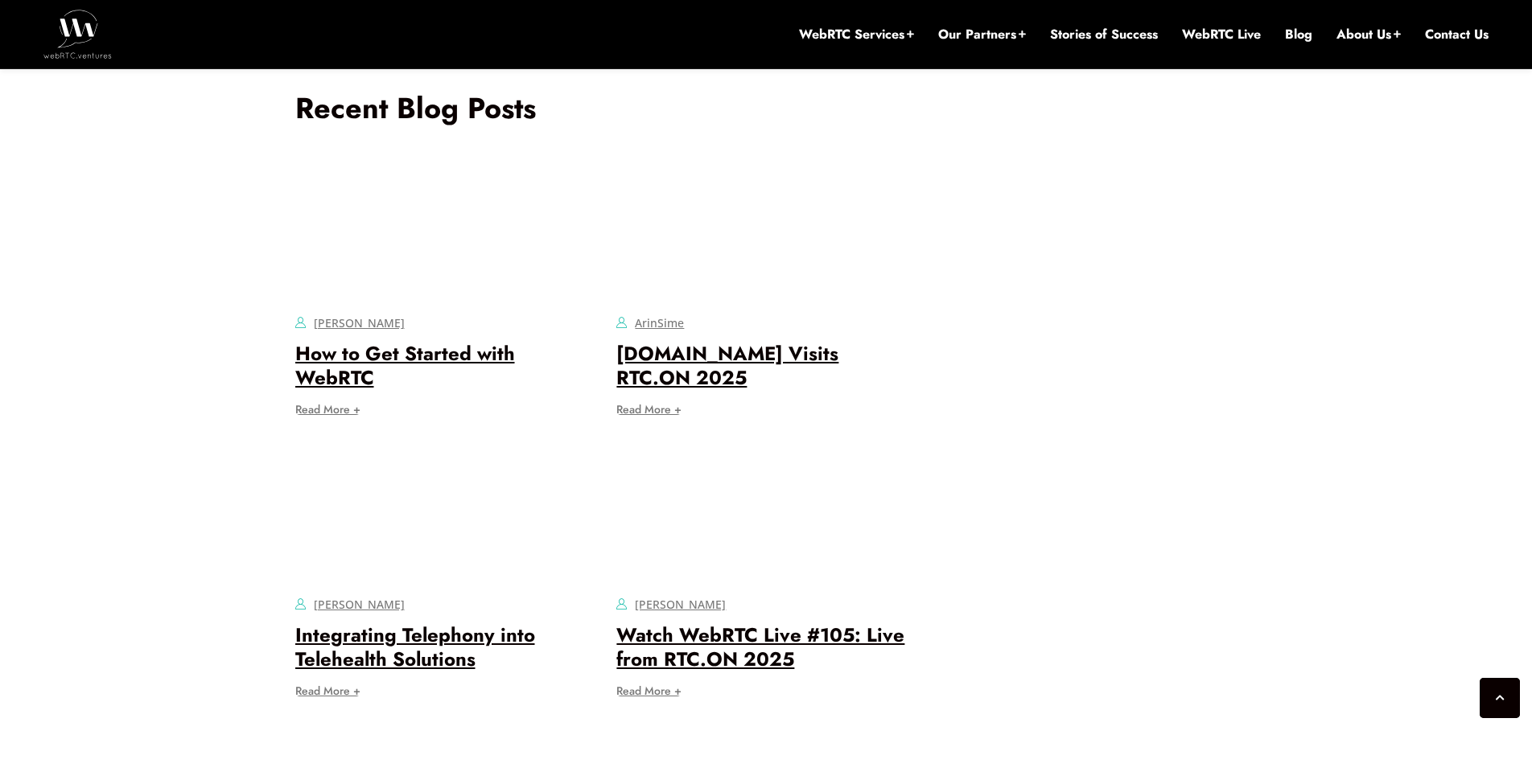
drag, startPoint x: 341, startPoint y: 460, endPoint x: 620, endPoint y: 585, distance: 305.7
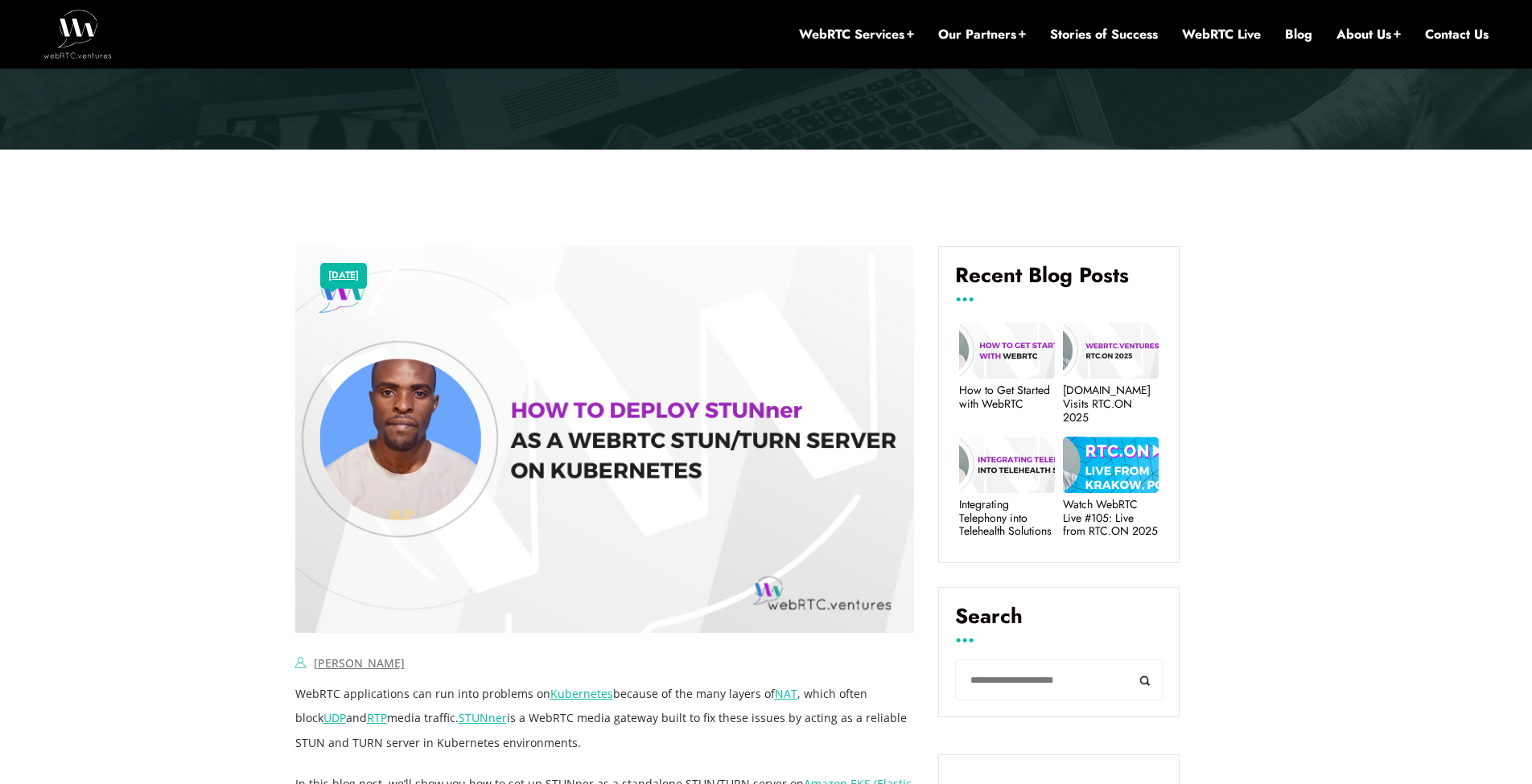
scroll to position [580, 0]
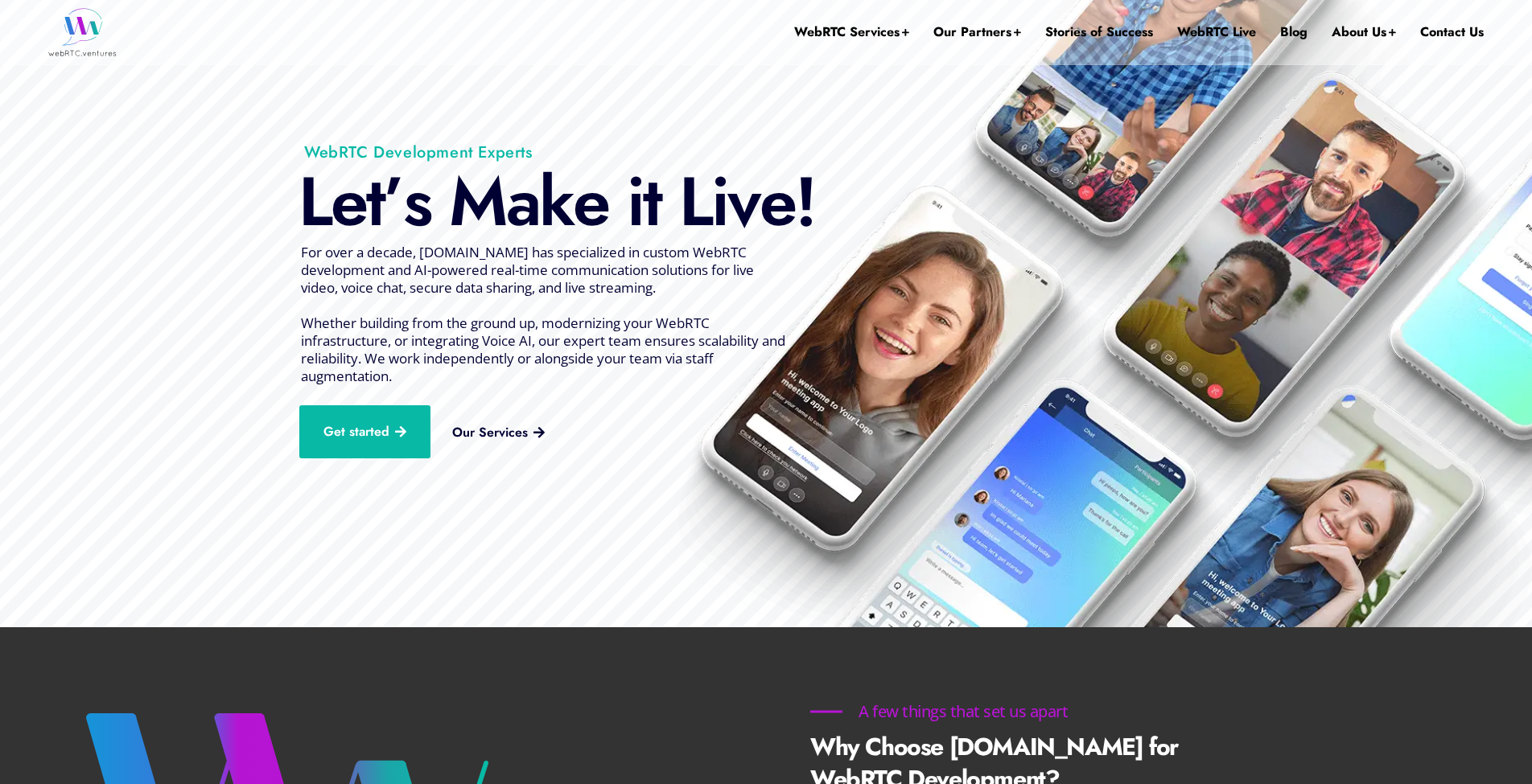
scroll to position [161, 0]
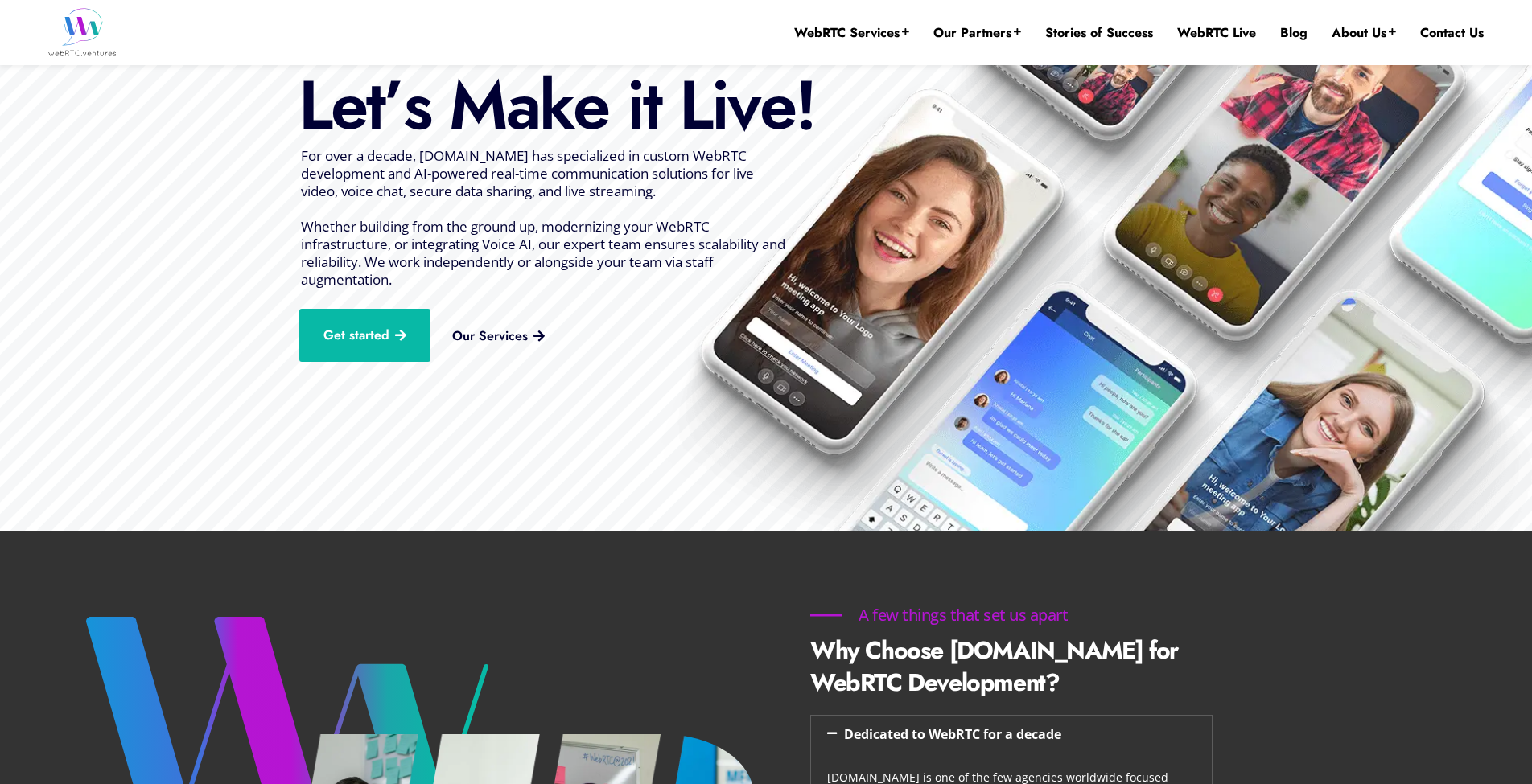
click at [657, 297] on img at bounding box center [766, 218] width 1532 height 635
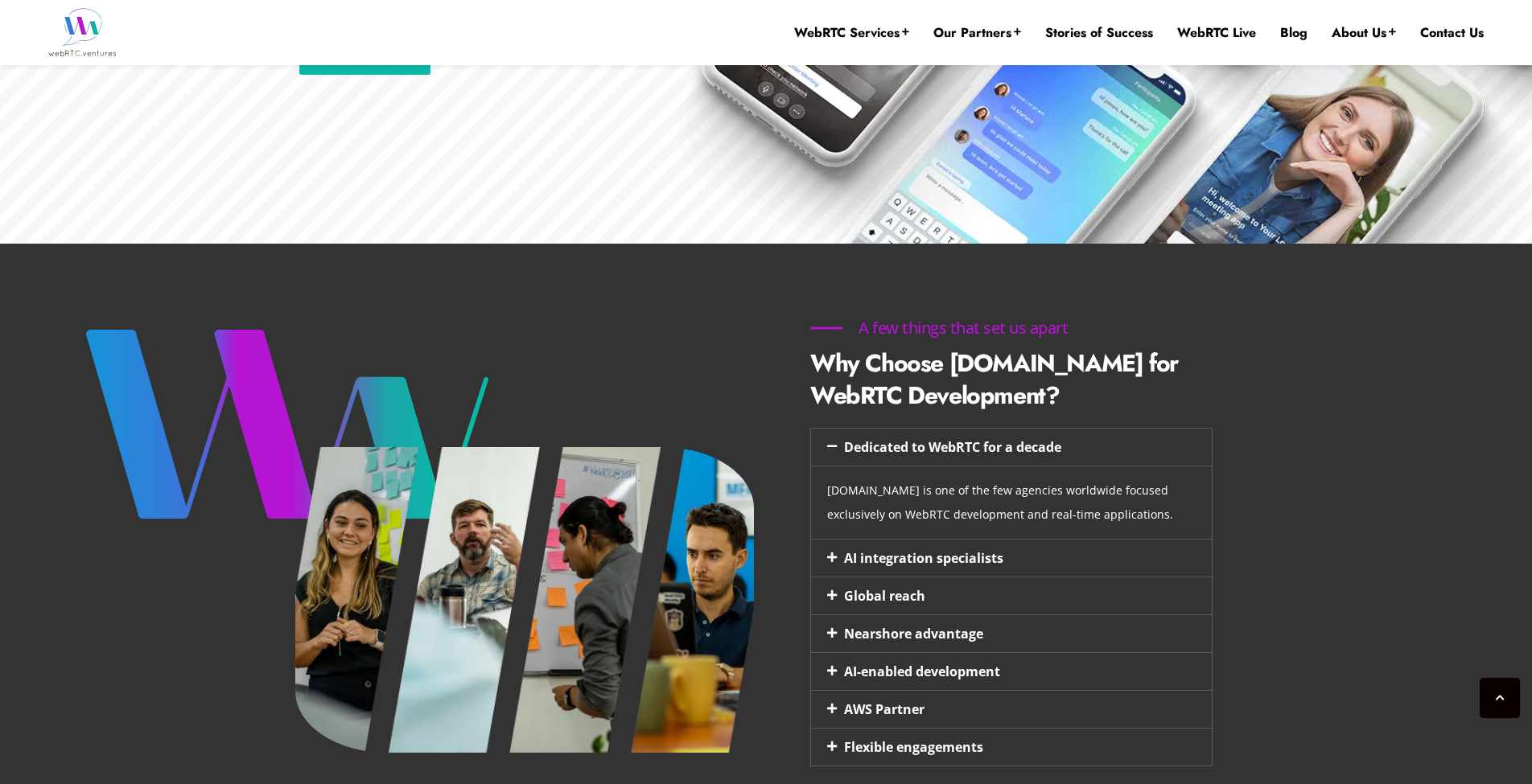
scroll to position [450, 0]
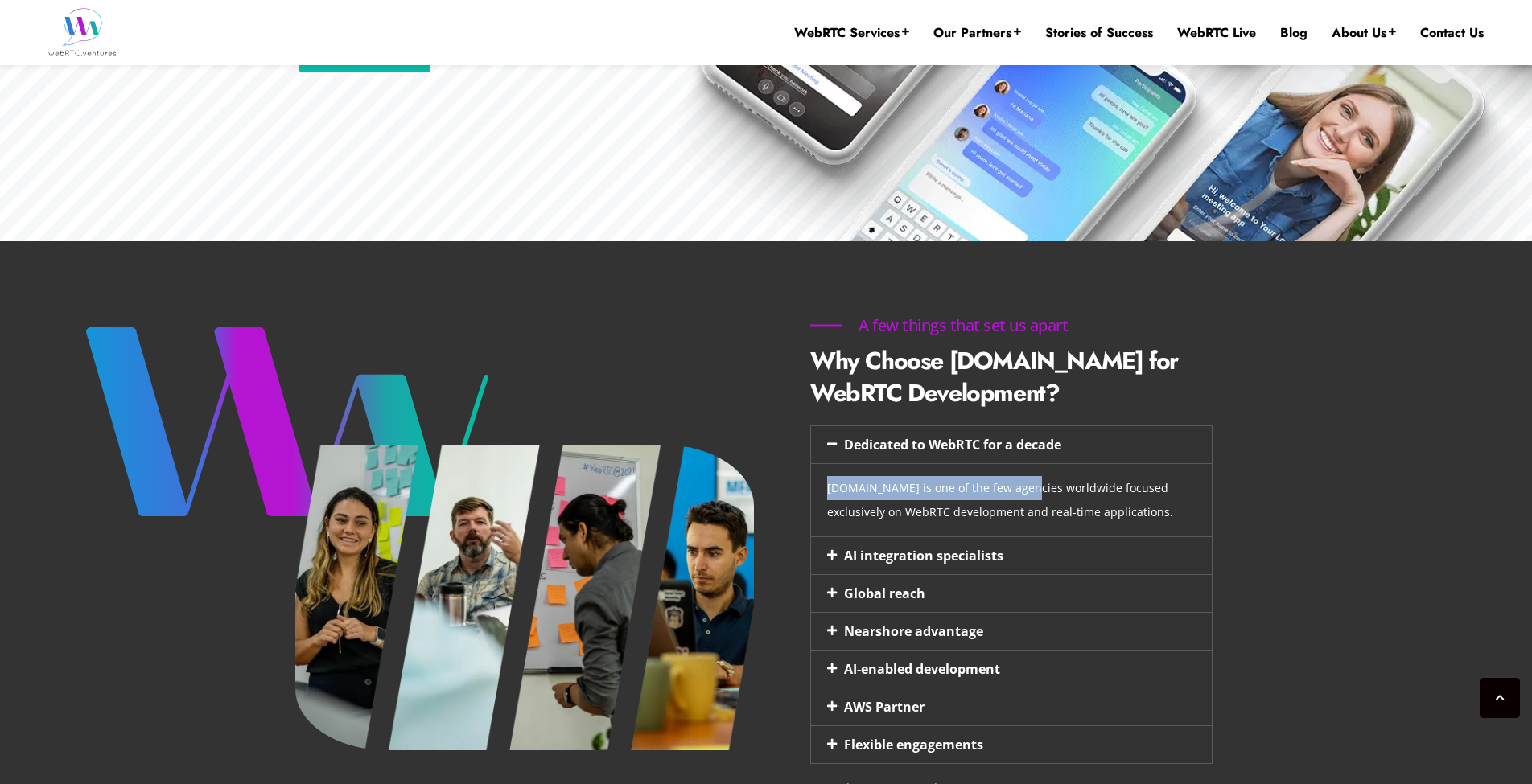
drag, startPoint x: 831, startPoint y: 485, endPoint x: 1026, endPoint y: 487, distance: 195.0
click at [1025, 487] on p "[DOMAIN_NAME] is one of the few agencies worldwide focused exclusively on WebRT…" at bounding box center [1011, 500] width 368 height 48
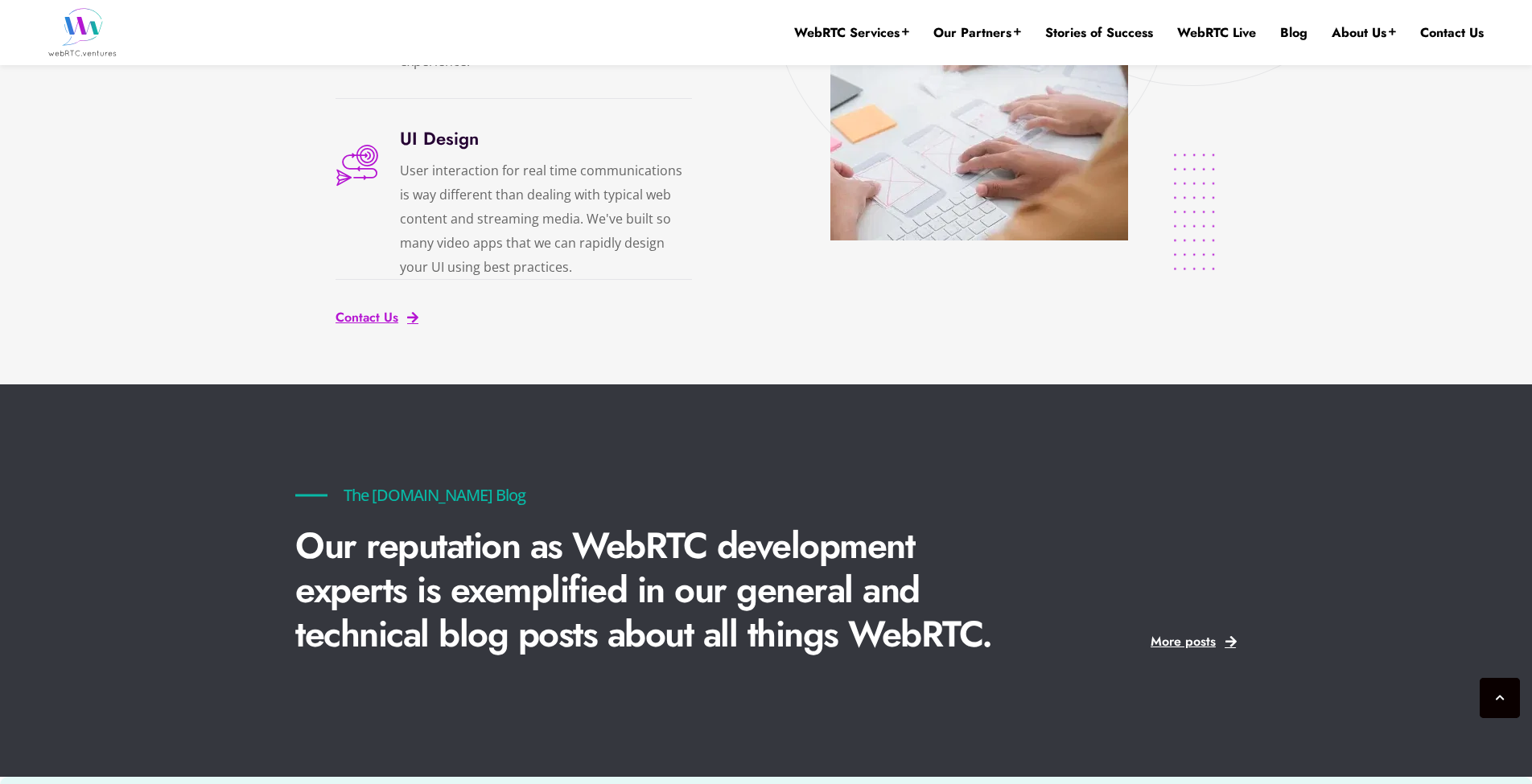
scroll to position [3443, 0]
